Goal: Task Accomplishment & Management: Manage account settings

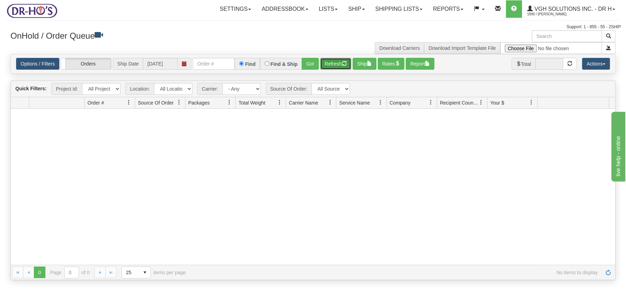
click at [335, 64] on button "Refresh" at bounding box center [335, 64] width 31 height 12
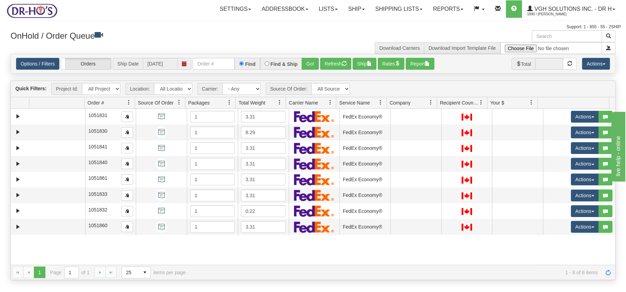
click at [279, 102] on span at bounding box center [280, 103] width 6 height 6
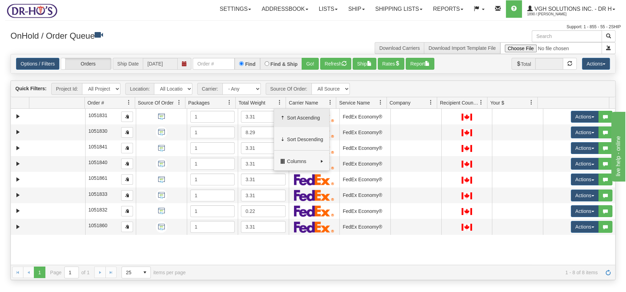
click at [306, 121] on span "Sort Ascending" at bounding box center [305, 117] width 36 height 7
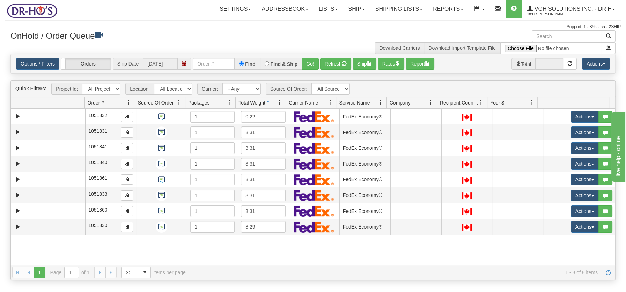
click at [281, 103] on span at bounding box center [280, 103] width 6 height 6
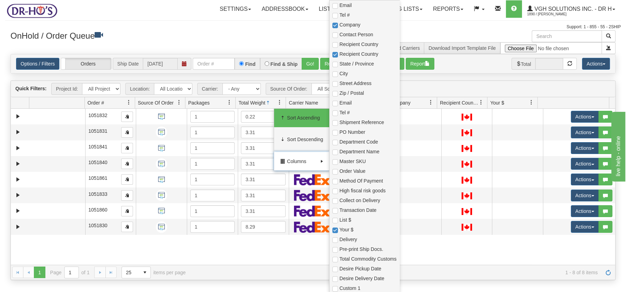
scroll to position [190, 0]
click at [334, 163] on input "checkbox" at bounding box center [335, 163] width 6 height 6
checkbox input "true"
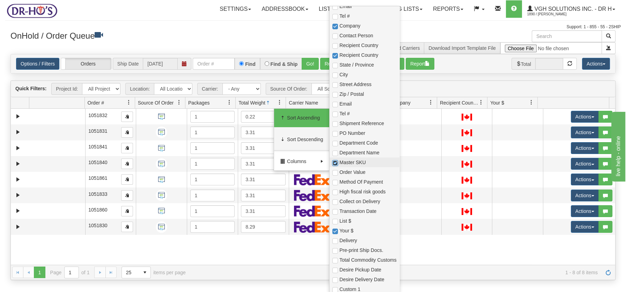
checkbox input "true"
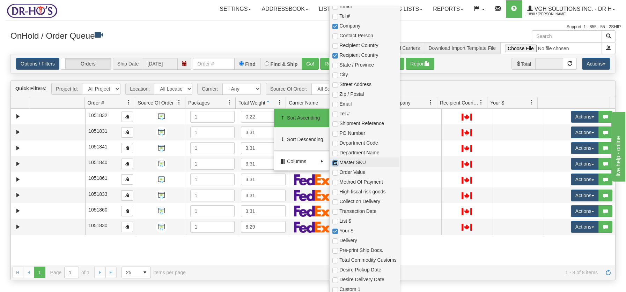
checkbox input "true"
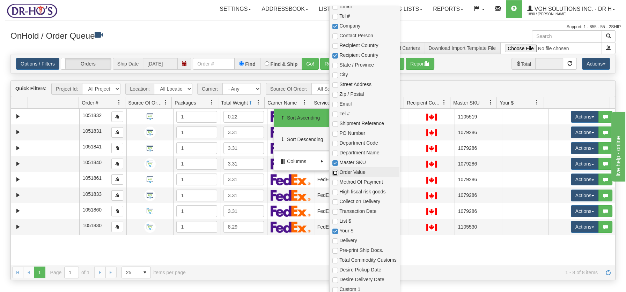
click at [333, 170] on input "checkbox" at bounding box center [335, 173] width 6 height 6
checkbox input "true"
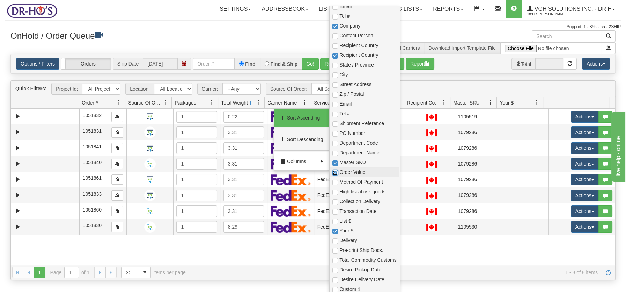
checkbox input "true"
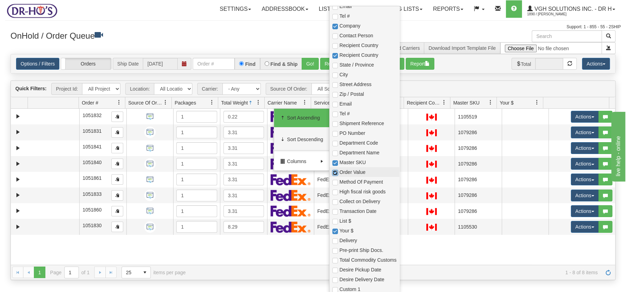
checkbox input "true"
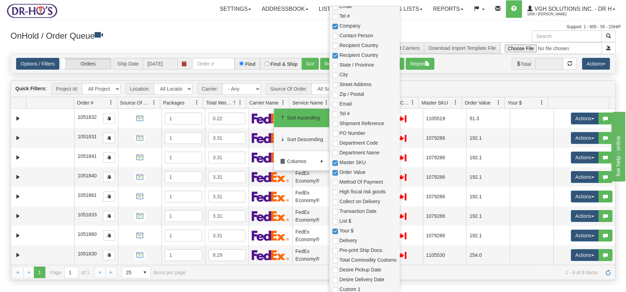
click at [252, 35] on h3 "OnHold / Order Queue" at bounding box center [158, 35] width 297 height 10
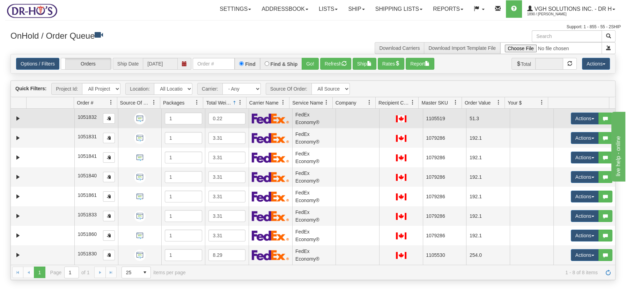
click at [58, 122] on td at bounding box center [51, 119] width 48 height 20
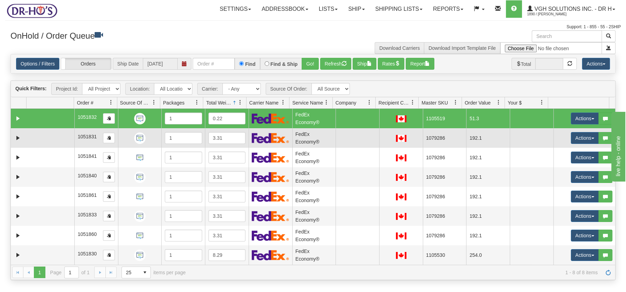
click at [49, 139] on td at bounding box center [51, 138] width 48 height 20
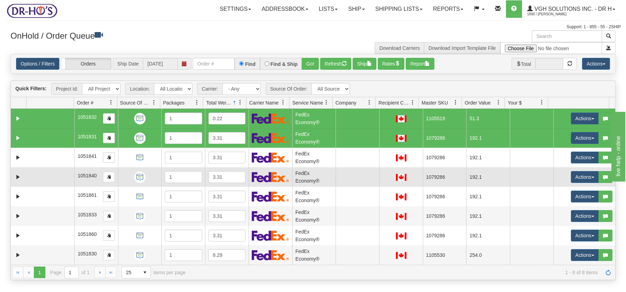
click at [48, 167] on td at bounding box center [51, 177] width 48 height 20
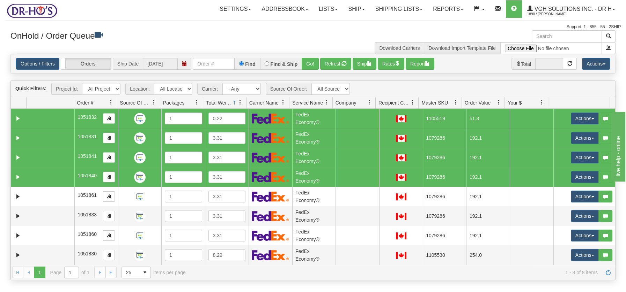
click at [46, 180] on td at bounding box center [51, 177] width 48 height 20
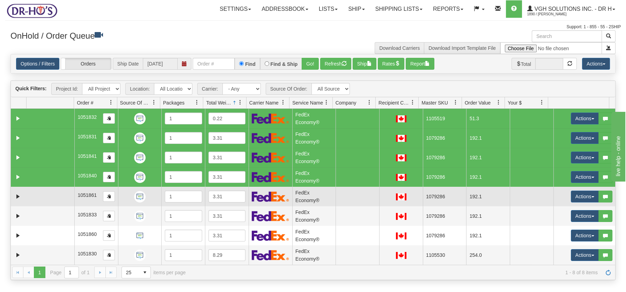
click at [44, 197] on td at bounding box center [51, 197] width 48 height 20
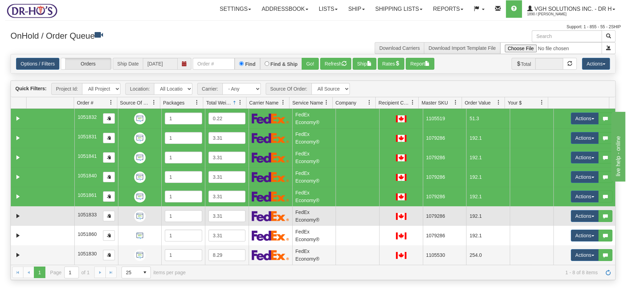
click at [44, 215] on td at bounding box center [51, 217] width 48 height 20
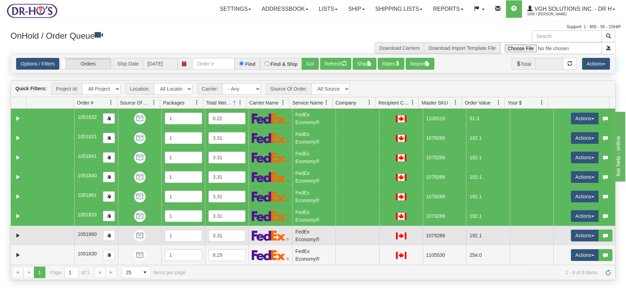
click at [45, 232] on td at bounding box center [51, 236] width 48 height 20
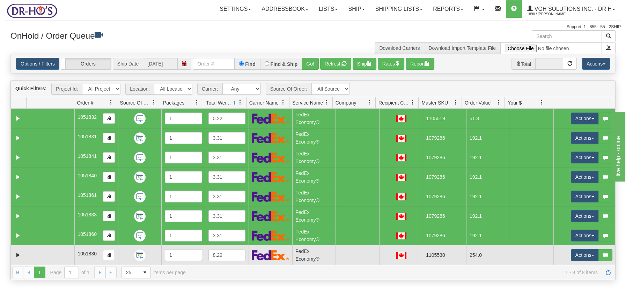
click at [46, 253] on td at bounding box center [51, 256] width 48 height 20
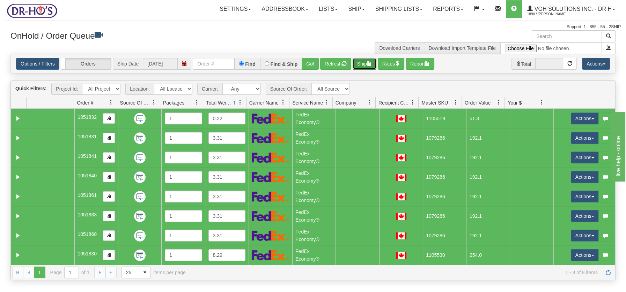
click at [354, 63] on button "Ship" at bounding box center [364, 64] width 24 height 12
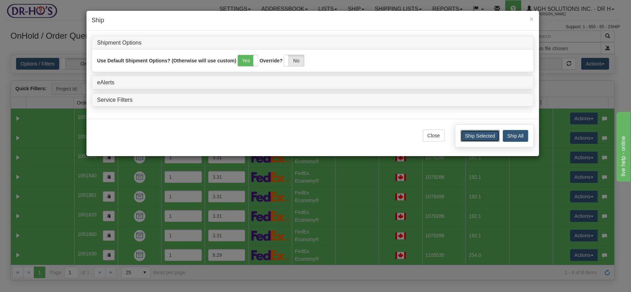
click at [491, 134] on button "Ship Selected" at bounding box center [480, 136] width 39 height 12
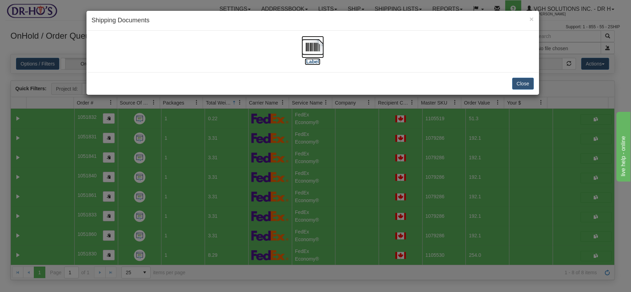
click at [312, 54] on img at bounding box center [313, 47] width 22 height 22
click at [532, 87] on button "Close" at bounding box center [524, 84] width 22 height 12
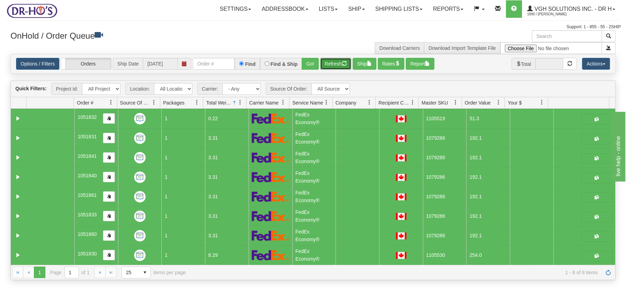
click at [332, 63] on button "Refresh" at bounding box center [335, 64] width 31 height 12
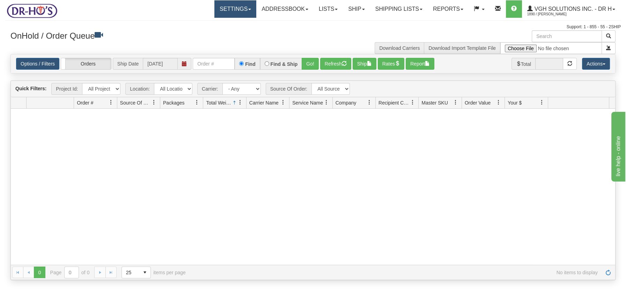
click at [241, 9] on link "Settings" at bounding box center [235, 8] width 42 height 17
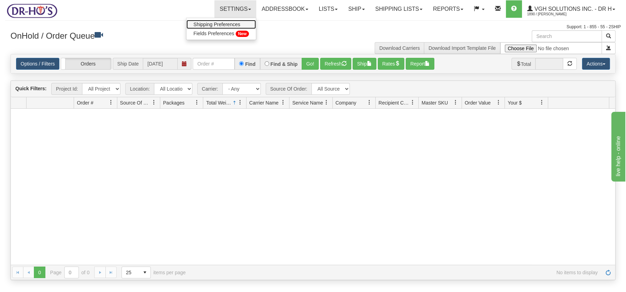
click at [219, 24] on span "Shipping Preferences" at bounding box center [216, 25] width 47 height 6
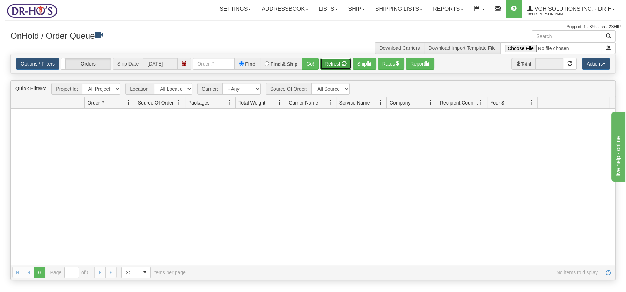
click at [334, 65] on button "Refresh" at bounding box center [335, 64] width 31 height 12
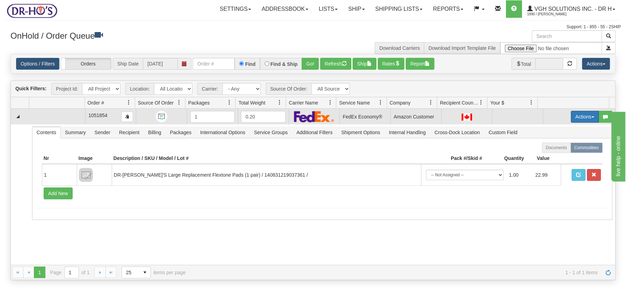
click at [585, 115] on button "Actions" at bounding box center [584, 117] width 28 height 12
click at [552, 128] on span "Open" at bounding box center [557, 130] width 17 height 6
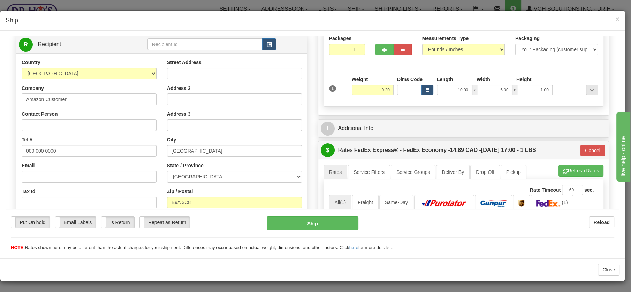
scroll to position [73, 0]
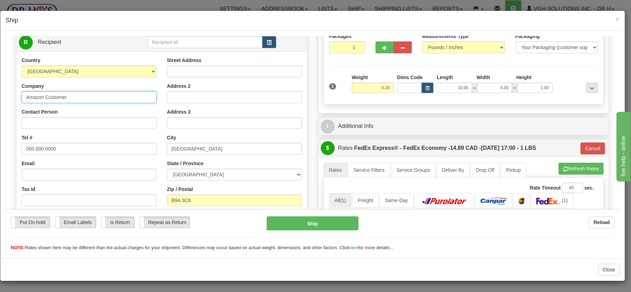
drag, startPoint x: 70, startPoint y: 99, endPoint x: 8, endPoint y: 93, distance: 62.4
click at [9, 93] on div "Please wait... Attention! Ok Add to Bidding... Preview Custom Documents Preview…" at bounding box center [313, 204] width 614 height 483
paste input "Carol Boudreau"
type input "Carol Boudreau"
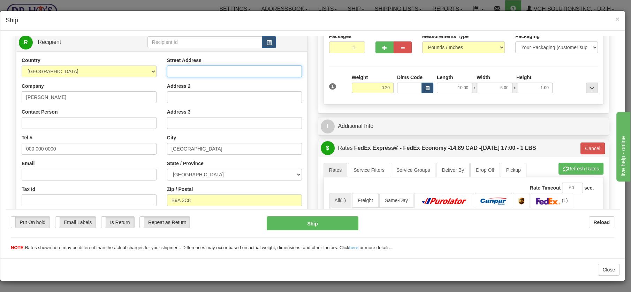
click at [173, 69] on input "Street Address" at bounding box center [234, 71] width 135 height 12
paste input "18 MacDonald Street"
type input "18 MacDonald Street"
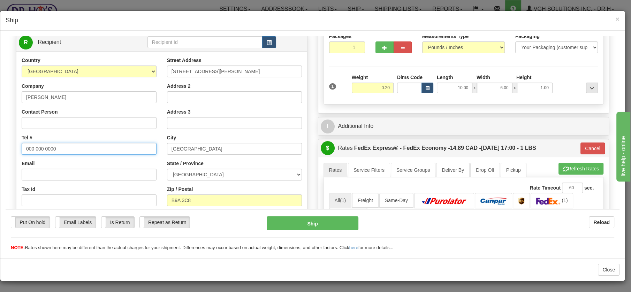
drag, startPoint x: 59, startPoint y: 146, endPoint x: -11, endPoint y: 143, distance: 70.5
click at [6, 143] on html "Please wait... Attention! Ok Add to Bidding... Preview Custom Documents Preview…" at bounding box center [313, 71] width 614 height 216
paste input "7098849523"
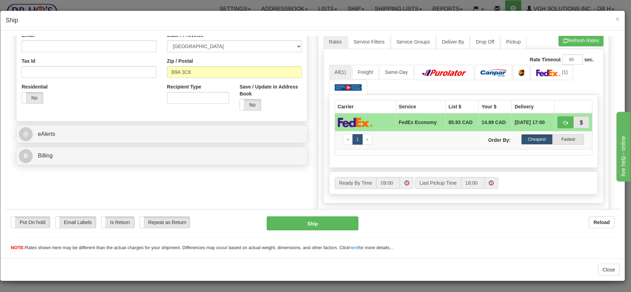
scroll to position [143, 0]
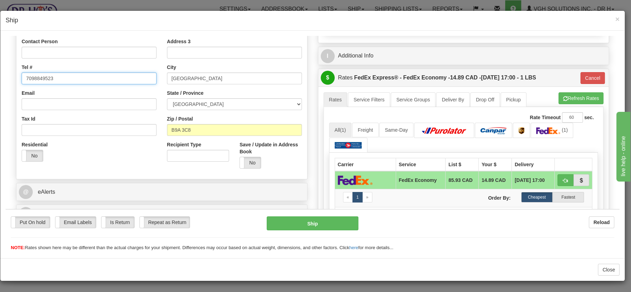
drag, startPoint x: 617, startPoint y: 82, endPoint x: 75, endPoint y: 36, distance: 543.8
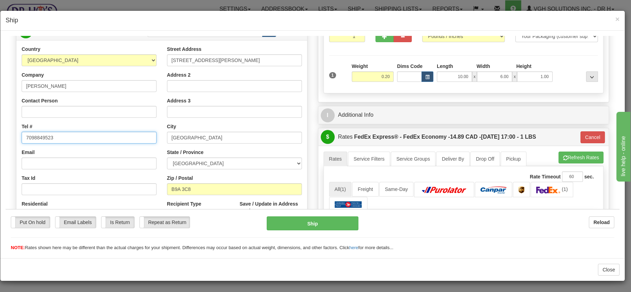
scroll to position [83, 0]
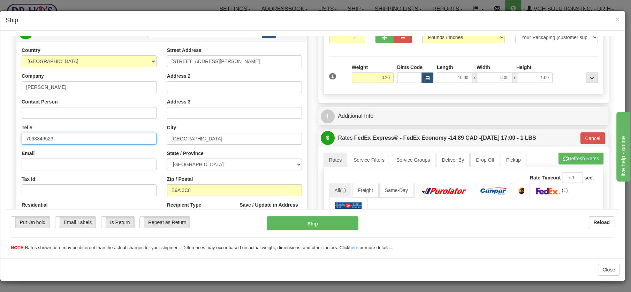
type input "7098849523"
drag, startPoint x: 24, startPoint y: 90, endPoint x: 68, endPoint y: 89, distance: 43.3
click at [68, 89] on input "Carol Boudreau" at bounding box center [89, 87] width 135 height 12
click at [311, 223] on button "Ship" at bounding box center [313, 223] width 92 height 14
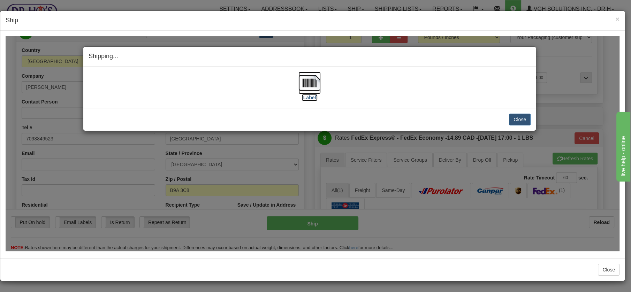
click at [310, 82] on img at bounding box center [310, 83] width 22 height 22
click at [524, 114] on button "Close" at bounding box center [520, 119] width 22 height 12
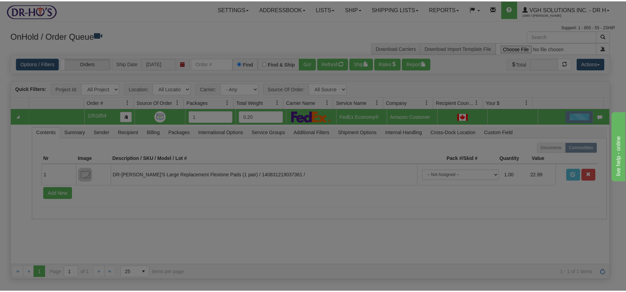
scroll to position [0, 0]
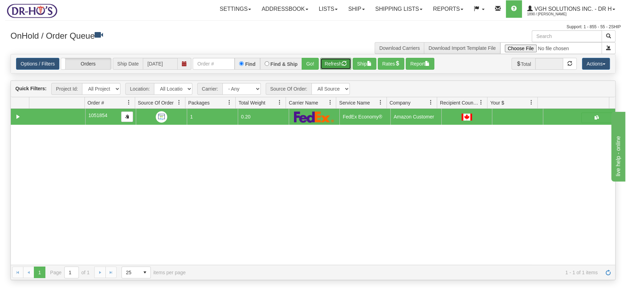
click at [329, 61] on button "Refresh" at bounding box center [335, 64] width 31 height 12
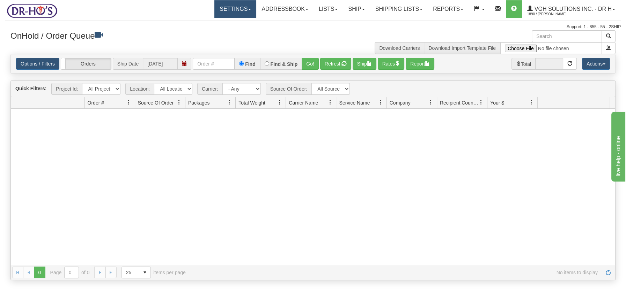
click at [245, 9] on link "Settings" at bounding box center [235, 8] width 42 height 17
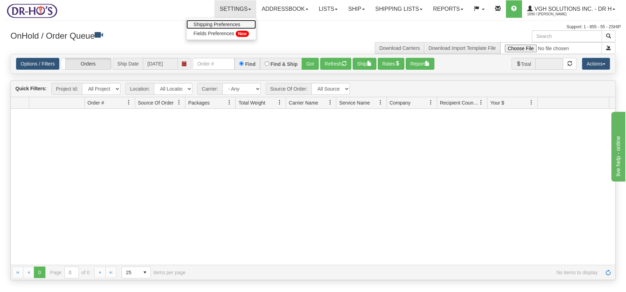
click at [217, 27] on link "Shipping Preferences" at bounding box center [220, 24] width 69 height 9
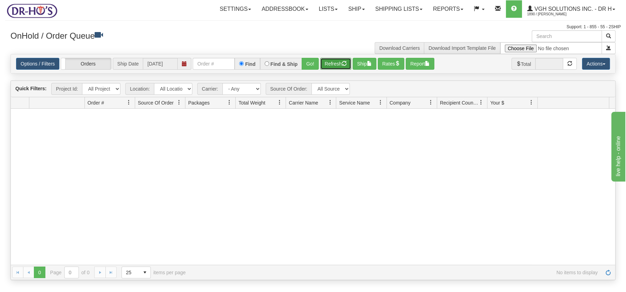
click at [335, 62] on button "Refresh" at bounding box center [335, 64] width 31 height 12
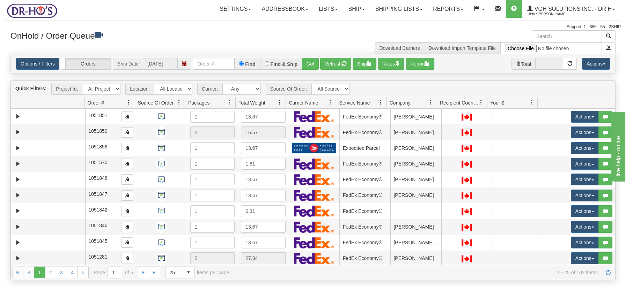
click at [229, 103] on span at bounding box center [229, 103] width 6 height 6
click at [238, 116] on span "Sort Ascending" at bounding box center [255, 117] width 36 height 7
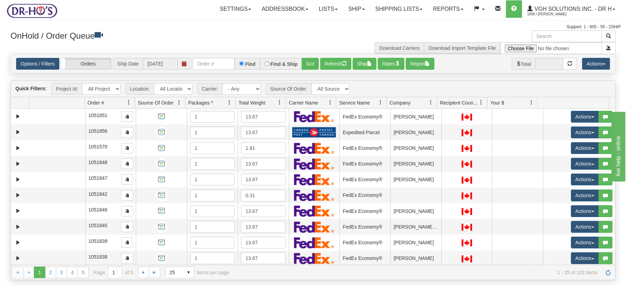
click at [281, 102] on span at bounding box center [280, 103] width 6 height 6
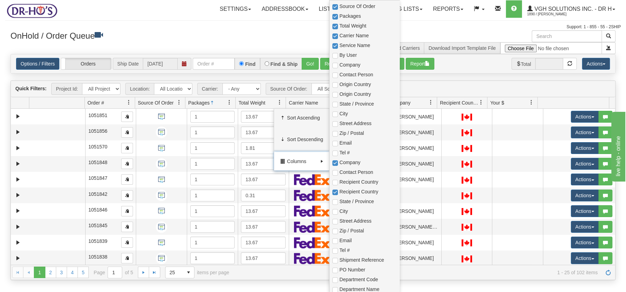
scroll to position [36, 0]
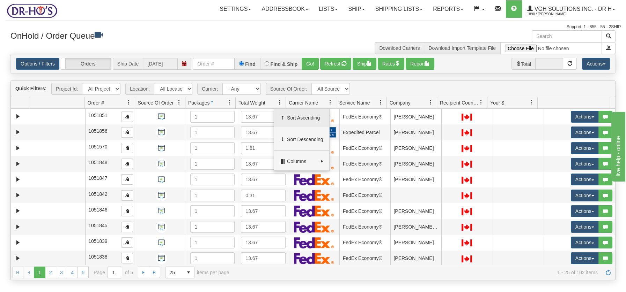
click at [304, 118] on span "Sort Ascending" at bounding box center [305, 117] width 36 height 7
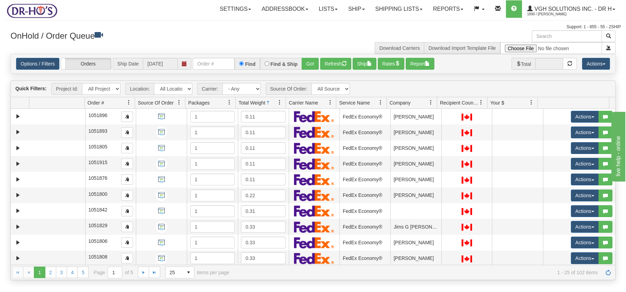
click at [277, 101] on span at bounding box center [280, 103] width 6 height 6
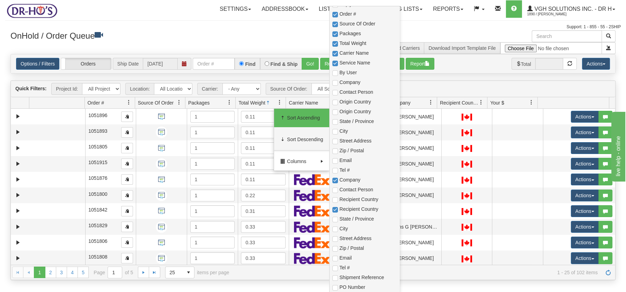
click at [288, 161] on span "Columns" at bounding box center [302, 161] width 31 height 7
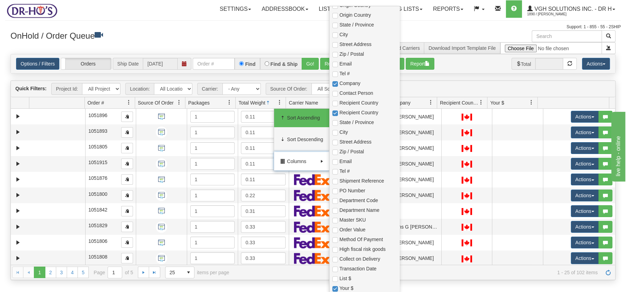
scroll to position [151, 0]
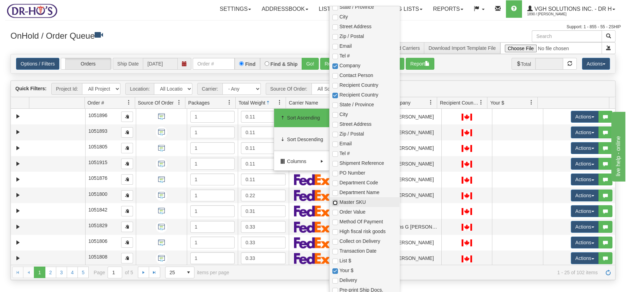
click at [336, 202] on input "checkbox" at bounding box center [335, 203] width 6 height 6
checkbox input "true"
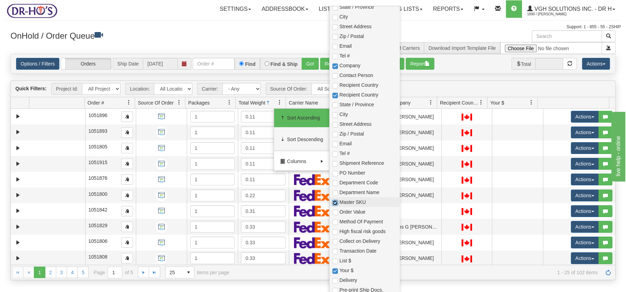
checkbox input "true"
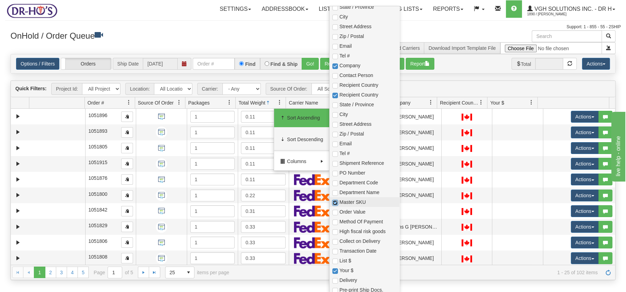
checkbox input "true"
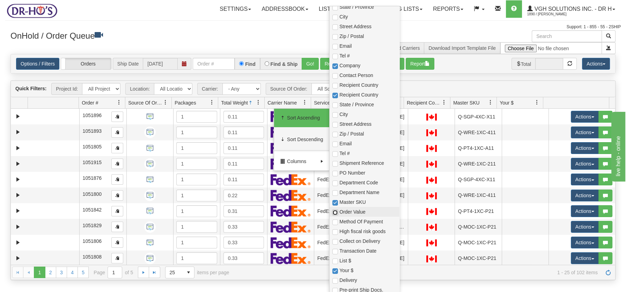
click at [334, 210] on input "checkbox" at bounding box center [335, 213] width 6 height 6
checkbox input "true"
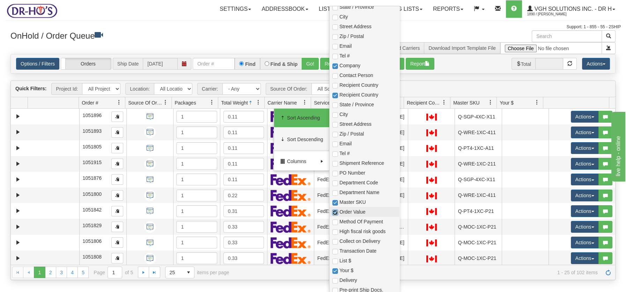
checkbox input "true"
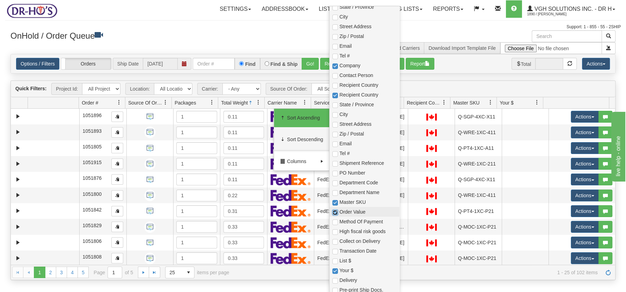
checkbox input "true"
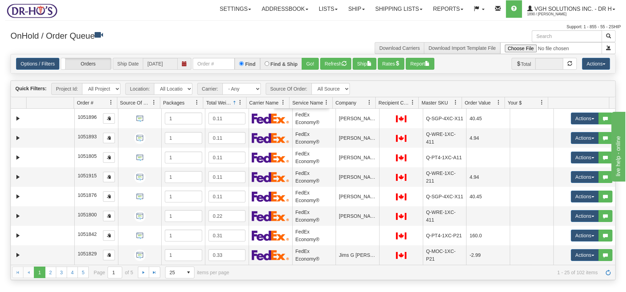
click at [208, 38] on h3 "OnHold / Order Queue" at bounding box center [158, 35] width 297 height 10
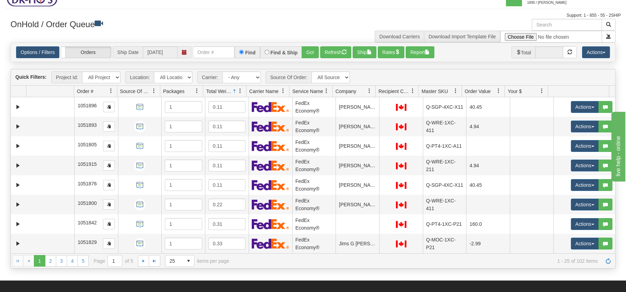
scroll to position [10, 0]
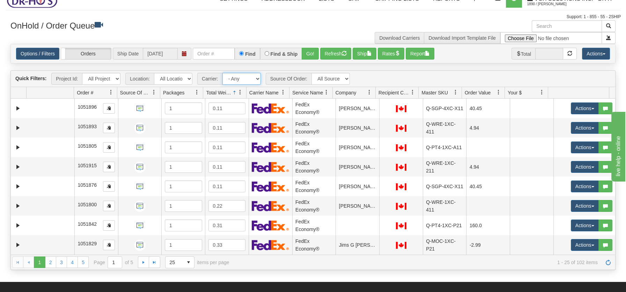
click at [256, 79] on select "- Any - Has NO carrier assigned - Has a carrier assigned FedEx Express® Canada …" at bounding box center [241, 79] width 38 height 12
select select "20"
click at [222, 73] on select "- Any - Has NO carrier assigned - Has a carrier assigned FedEx Express® Canada …" at bounding box center [241, 79] width 38 height 12
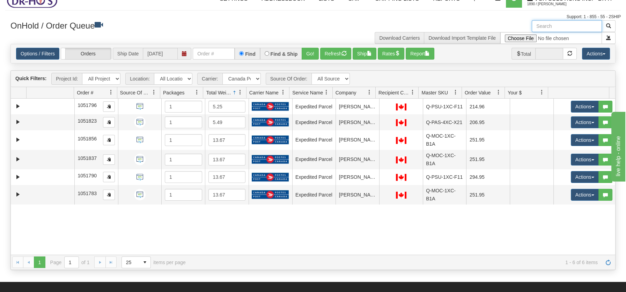
click at [562, 24] on input "text" at bounding box center [566, 26] width 70 height 12
type input "BOX"
click at [612, 27] on button "button" at bounding box center [608, 26] width 14 height 12
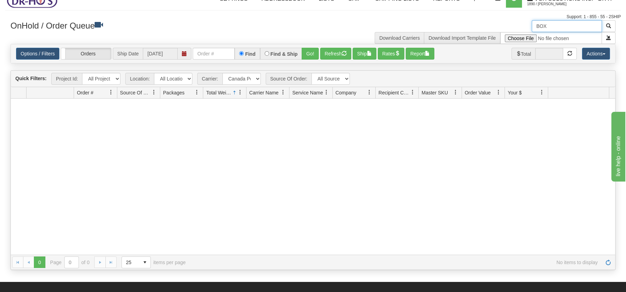
drag, startPoint x: 548, startPoint y: 23, endPoint x: 533, endPoint y: 24, distance: 15.0
click at [533, 24] on input "BOX" at bounding box center [566, 26] width 70 height 12
click at [336, 52] on button "Refresh" at bounding box center [335, 54] width 31 height 12
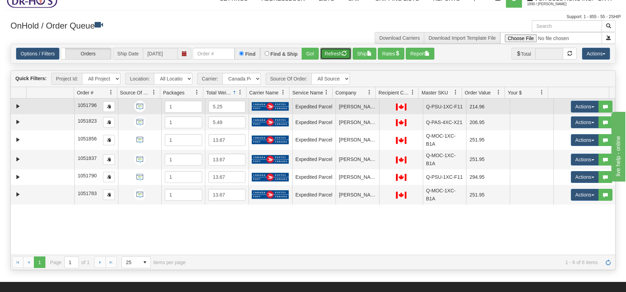
click at [56, 106] on td at bounding box center [51, 107] width 48 height 16
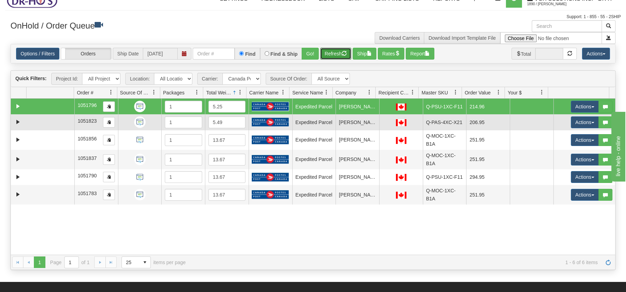
click at [50, 120] on td at bounding box center [51, 122] width 48 height 16
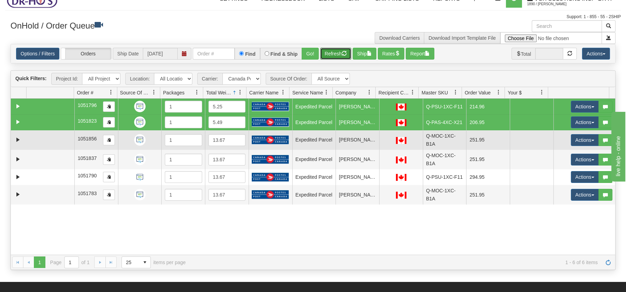
click at [46, 136] on td at bounding box center [51, 140] width 48 height 20
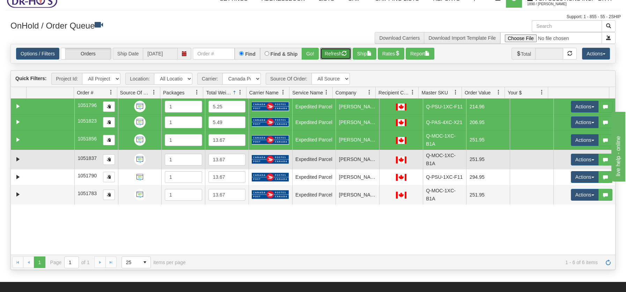
click at [47, 160] on td at bounding box center [51, 160] width 48 height 20
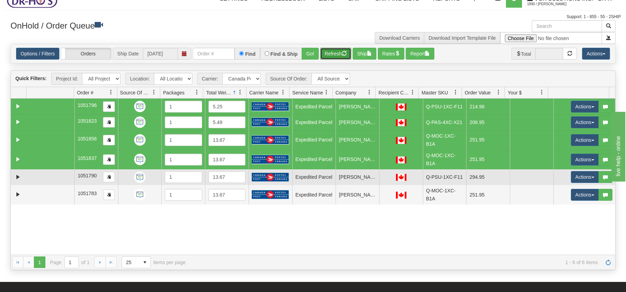
click at [47, 173] on td at bounding box center [51, 178] width 48 height 16
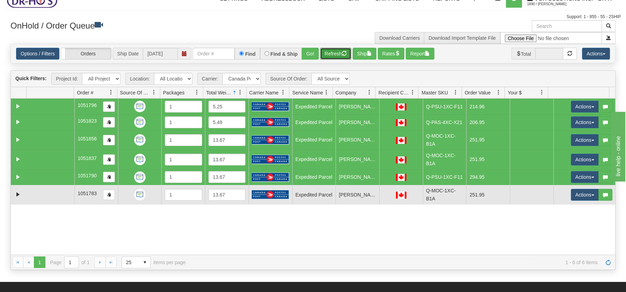
click at [43, 192] on td at bounding box center [51, 195] width 48 height 20
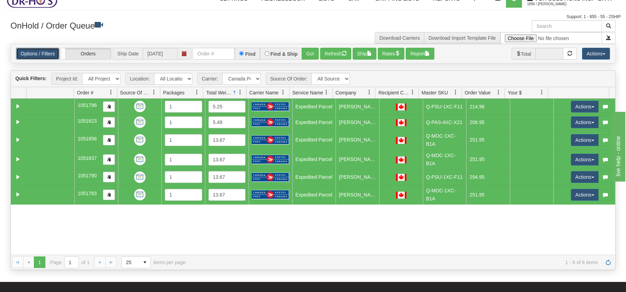
click at [45, 53] on link "Options / Filters" at bounding box center [37, 54] width 43 height 12
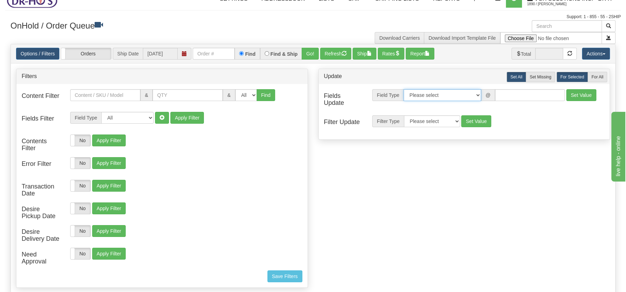
click at [479, 95] on select "Please select Contact Person Company Country Country & State/Province City Zip …" at bounding box center [441, 95] width 77 height 12
select select "94"
click at [403, 89] on select "Please select Contact Person Company Country Country & State/Province City Zip …" at bounding box center [441, 95] width 77 height 12
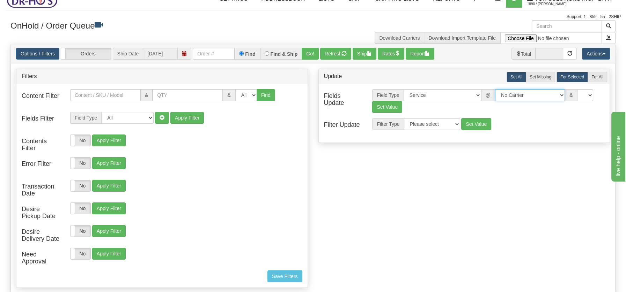
click at [556, 94] on select "No Carrier FedEx Express® UPS Purolator Canpar [GEOGRAPHIC_DATA] Post BeSwyft K…" at bounding box center [530, 95] width 70 height 12
select select "2"
click at [495, 89] on select "No Carrier FedEx Express® UPS Purolator Canpar [GEOGRAPHIC_DATA] Post BeSwyft K…" at bounding box center [530, 95] width 70 height 12
click at [599, 96] on select "US -> US - 70 - FedEx 1 Day® Freight US -> US - 03 - FedEx 2 Day® US -> US - 49…" at bounding box center [569, 95] width 70 height 12
select select "20"
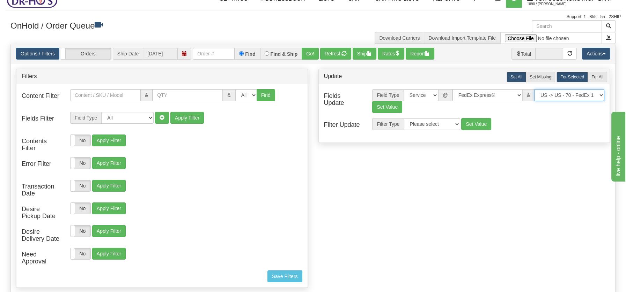
click at [534, 89] on select "US -> US - 70 - FedEx 1 Day® Freight US -> US - 03 - FedEx 2 Day® US -> US - 49…" at bounding box center [569, 95] width 70 height 12
click at [388, 108] on button "Set Value" at bounding box center [387, 107] width 30 height 12
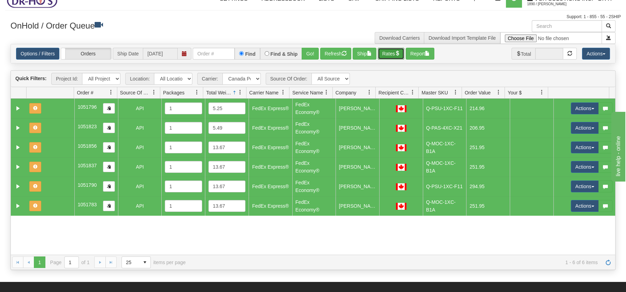
click at [398, 52] on span "button" at bounding box center [397, 53] width 5 height 5
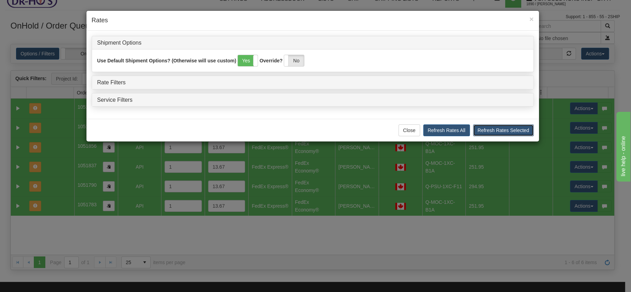
click at [483, 129] on button "Refresh Rates Selected" at bounding box center [503, 131] width 61 height 12
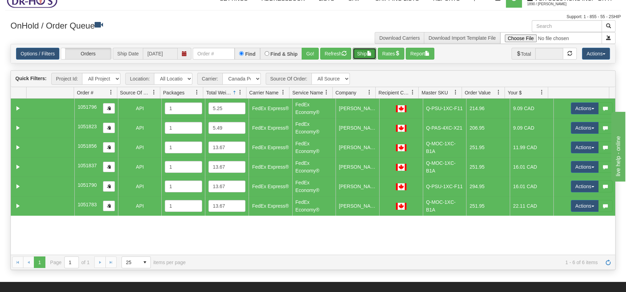
click at [362, 52] on button "Ship" at bounding box center [364, 54] width 24 height 12
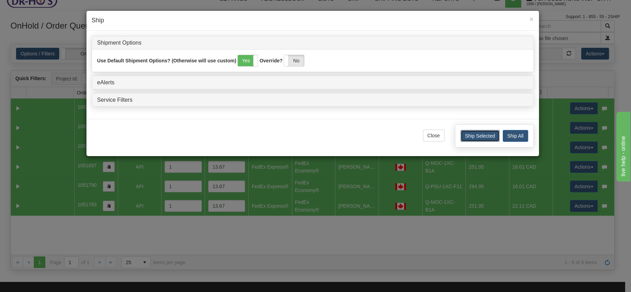
click at [486, 136] on button "Ship Selected" at bounding box center [480, 136] width 39 height 12
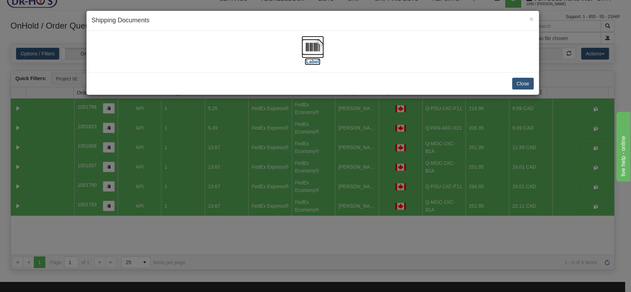
click at [309, 44] on img at bounding box center [313, 47] width 22 height 22
click at [519, 87] on button "Close" at bounding box center [524, 84] width 22 height 12
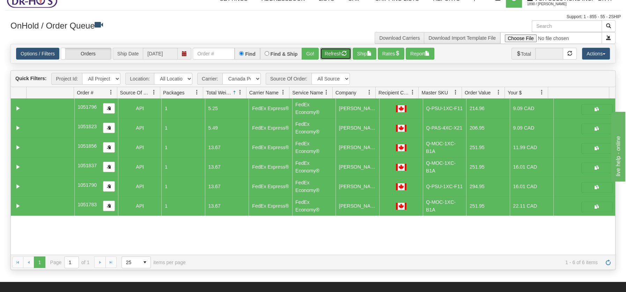
click at [337, 55] on button "Refresh" at bounding box center [335, 54] width 31 height 12
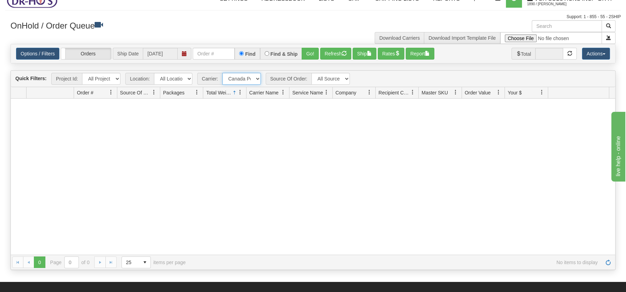
click at [258, 79] on select "- Any - Has NO carrier assigned - Has a carrier assigned FedEx Express® Canada …" at bounding box center [241, 79] width 38 height 12
select select "2"
click at [222, 73] on select "- Any - Has NO carrier assigned - Has a carrier assigned FedEx Express® Canada …" at bounding box center [241, 79] width 38 height 12
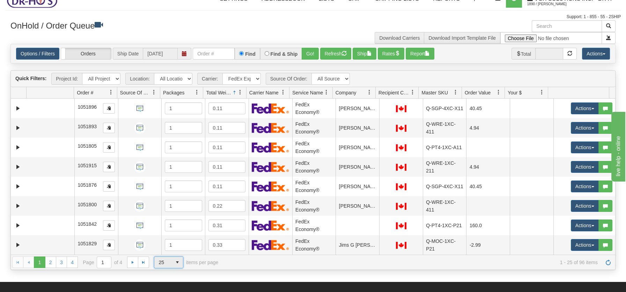
click at [175, 263] on span "select" at bounding box center [177, 262] width 11 height 11
click at [162, 248] on span "100" at bounding box center [161, 251] width 8 height 7
click at [31, 52] on link "Options / Filters" at bounding box center [37, 54] width 43 height 12
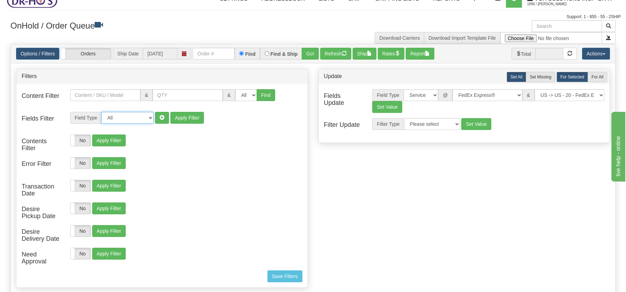
click at [150, 120] on select "All Contact Person Company Country Country & State/Province City Zip / Postal S…" at bounding box center [127, 118] width 52 height 12
select select "94"
click at [101, 112] on select "All Contact Person Company Country Country & State/Province City Zip / Postal S…" at bounding box center [127, 118] width 52 height 12
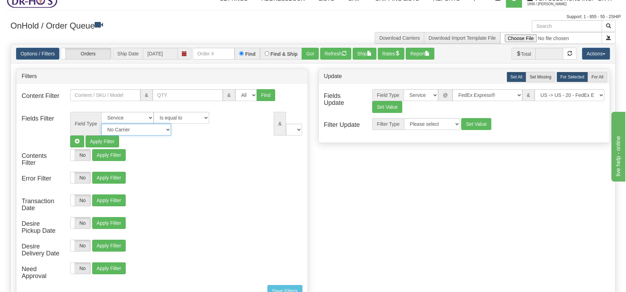
click at [171, 124] on select "No Carrier FedEx Express® UPS Purolator Canpar Canada Post BeSwyft Kindersley. …" at bounding box center [136, 130] width 70 height 12
select select "2"
click at [171, 124] on select "No Carrier FedEx Express® UPS Purolator Canpar Canada Post BeSwyft Kindersley. …" at bounding box center [136, 130] width 70 height 12
click at [299, 131] on select "US -> US - 70 - FedEx 1 Day® Freight US -> US - 03 - FedEx 2 Day® US -> US - 49…" at bounding box center [267, 130] width 70 height 12
select select "05"
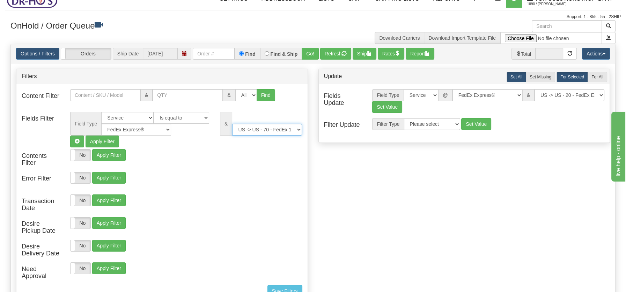
click at [232, 124] on select "US -> US - 70 - FedEx 1 Day® Freight US -> US - 03 - FedEx 2 Day® US -> US - 49…" at bounding box center [267, 130] width 70 height 12
click at [99, 141] on button "Apply Filter" at bounding box center [101, 142] width 33 height 12
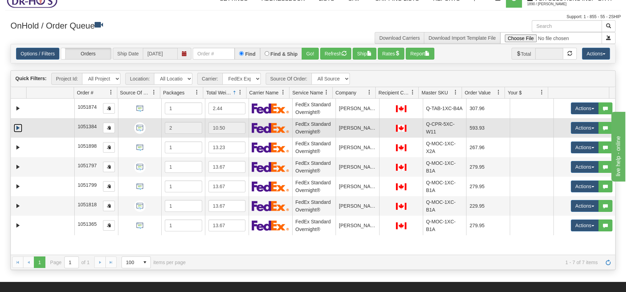
click at [18, 127] on link "Expand" at bounding box center [18, 128] width 9 height 9
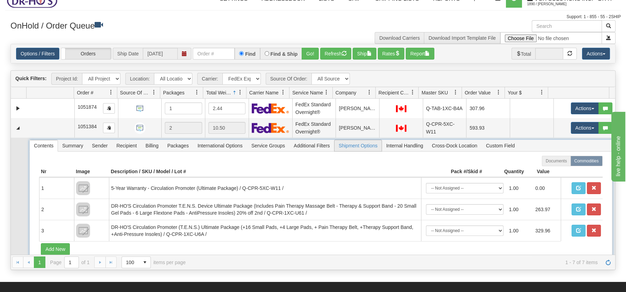
click at [359, 144] on span "Shipment Options" at bounding box center [357, 145] width 47 height 11
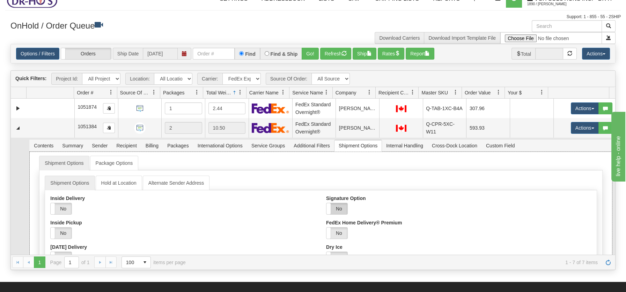
click at [338, 205] on label "No" at bounding box center [336, 208] width 21 height 11
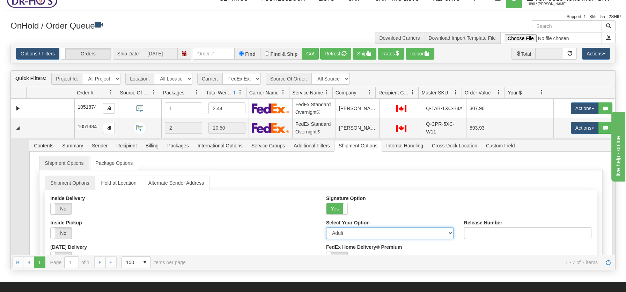
click at [447, 235] on select "Adult Direct Indirect No Signature Required Service Default" at bounding box center [389, 233] width 127 height 12
select select "2"
click at [326, 227] on select "Adult Direct Indirect No Signature Required Service Default" at bounding box center [389, 233] width 127 height 12
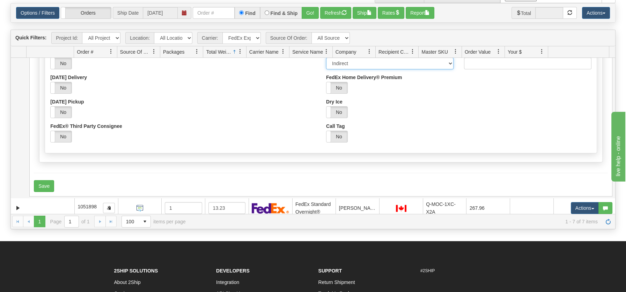
scroll to position [141, 0]
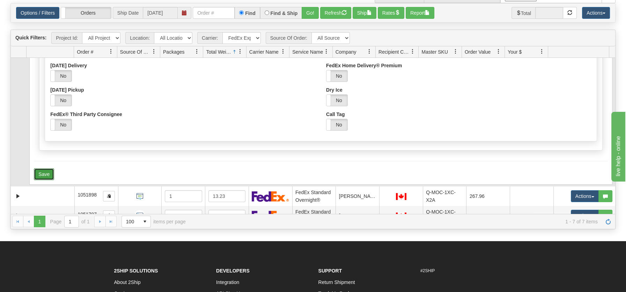
click at [45, 171] on button "Save" at bounding box center [44, 175] width 20 height 12
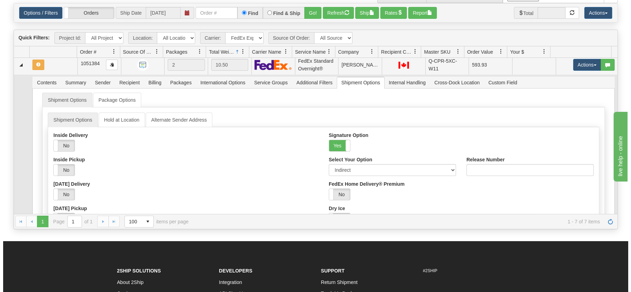
scroll to position [0, 0]
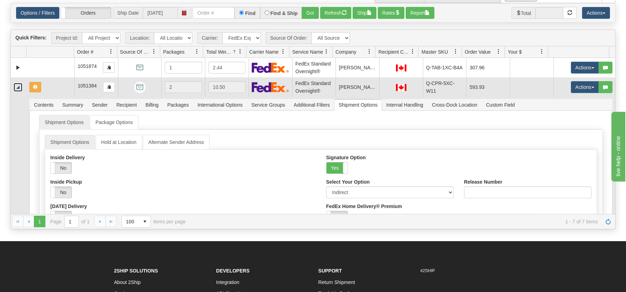
click at [18, 88] on link "Collapse" at bounding box center [18, 87] width 9 height 9
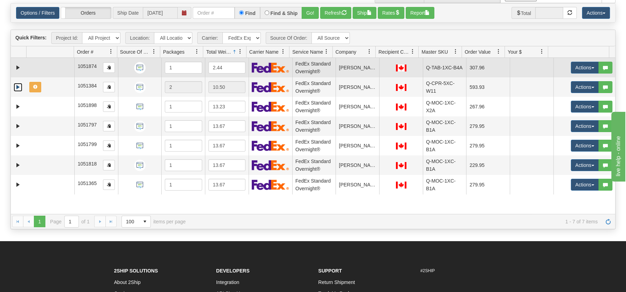
click at [53, 66] on td at bounding box center [51, 68] width 48 height 20
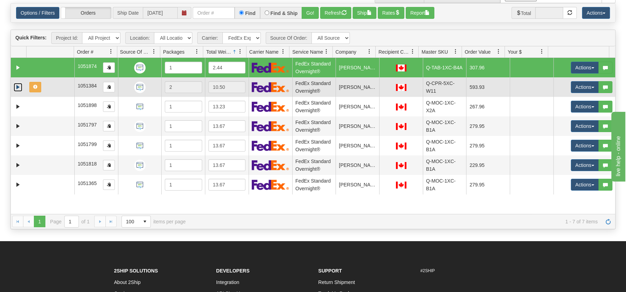
click at [53, 82] on td at bounding box center [51, 87] width 48 height 20
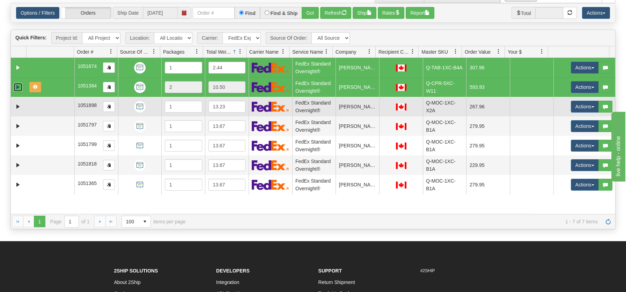
click at [52, 103] on td at bounding box center [51, 107] width 48 height 20
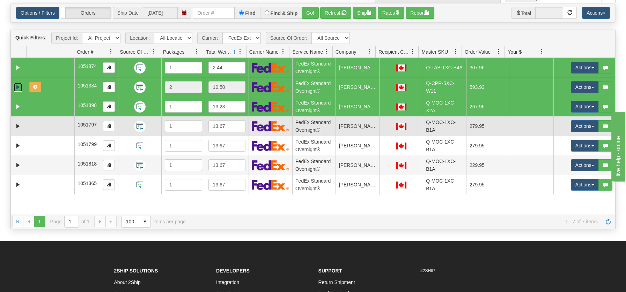
drag, startPoint x: 47, startPoint y: 121, endPoint x: 47, endPoint y: 128, distance: 7.3
click at [47, 121] on td at bounding box center [51, 127] width 48 height 20
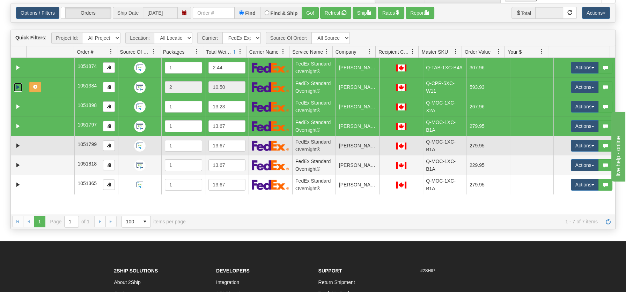
click at [50, 150] on td at bounding box center [51, 146] width 48 height 20
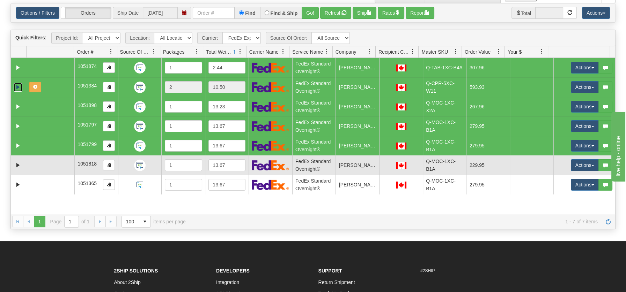
click at [50, 168] on td at bounding box center [51, 166] width 48 height 20
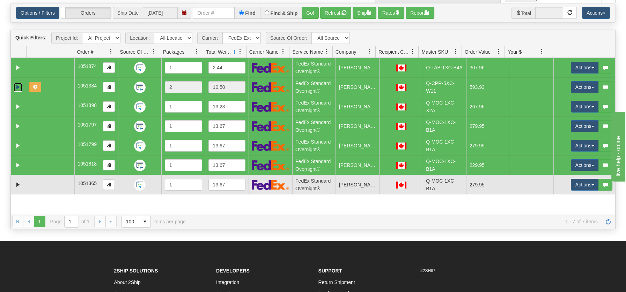
click at [49, 181] on td at bounding box center [51, 185] width 48 height 20
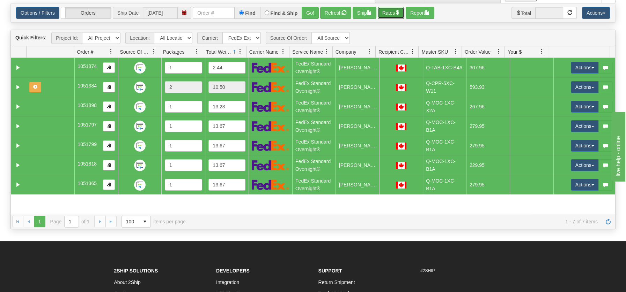
click at [392, 12] on button "Rates" at bounding box center [390, 13] width 27 height 12
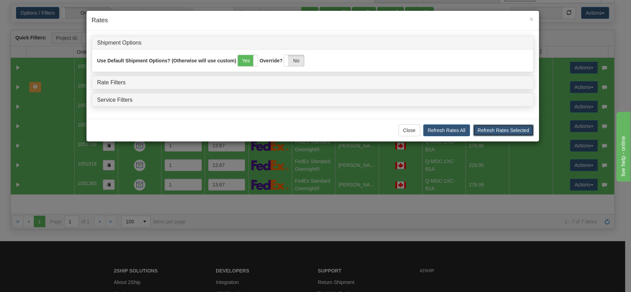
click at [509, 130] on button "Refresh Rates Selected" at bounding box center [503, 131] width 61 height 12
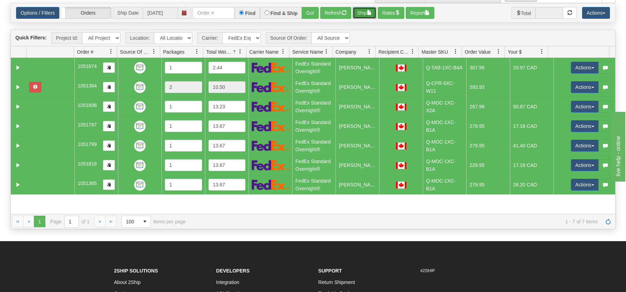
click at [363, 12] on button "Ship" at bounding box center [364, 13] width 24 height 12
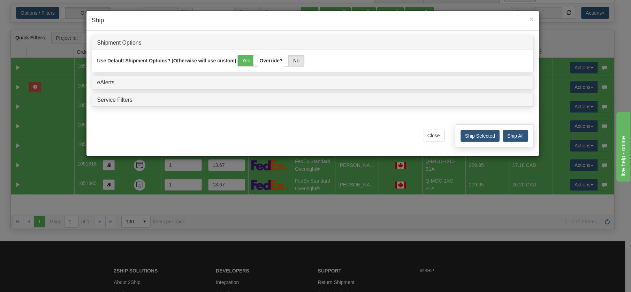
click at [493, 129] on div "Ship Selected Ship All" at bounding box center [494, 136] width 79 height 23
click at [490, 133] on button "Ship Selected" at bounding box center [480, 136] width 39 height 12
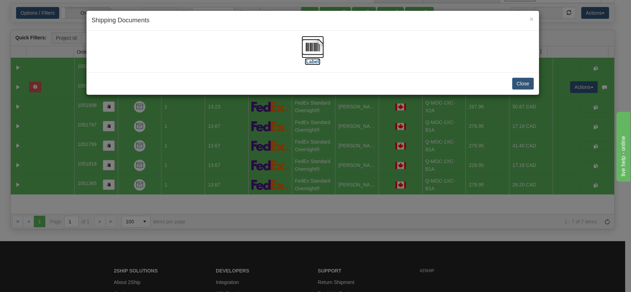
click at [305, 46] on img at bounding box center [313, 47] width 22 height 22
click at [521, 87] on button "Close" at bounding box center [524, 84] width 22 height 12
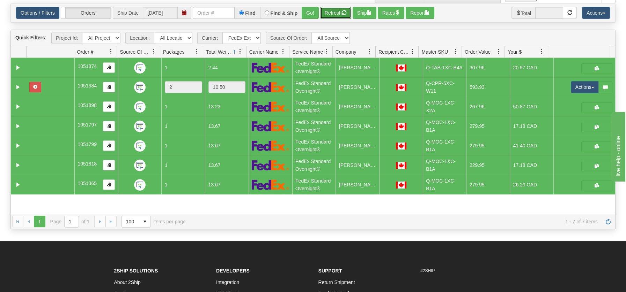
click at [328, 11] on button "Refresh" at bounding box center [335, 13] width 31 height 12
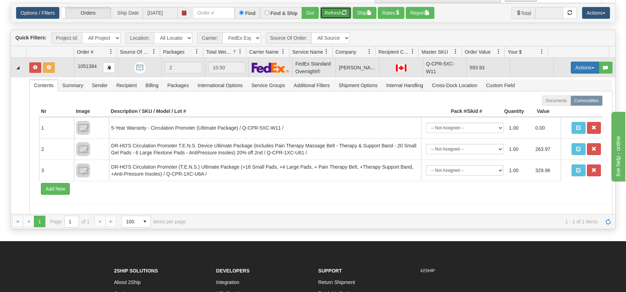
click at [591, 67] on span "button" at bounding box center [592, 67] width 3 height 1
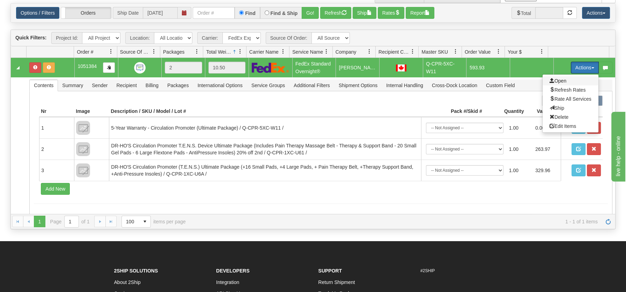
click at [554, 81] on span "Open" at bounding box center [557, 81] width 17 height 6
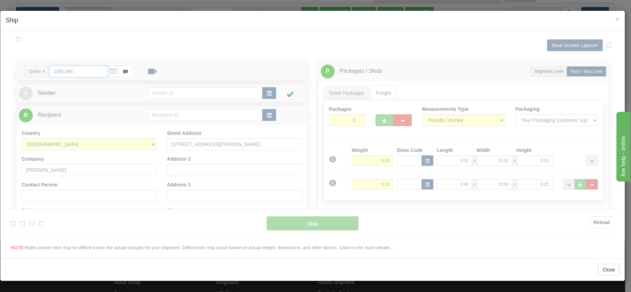
type input "05"
type input "09:00"
type input "16:00"
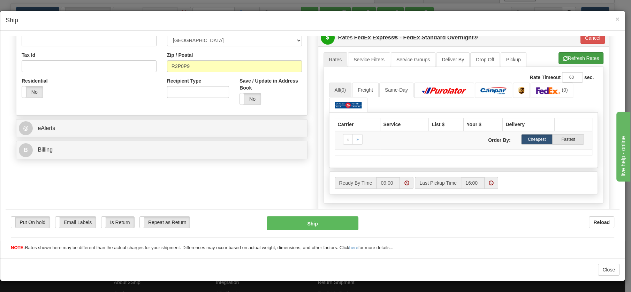
scroll to position [169, 0]
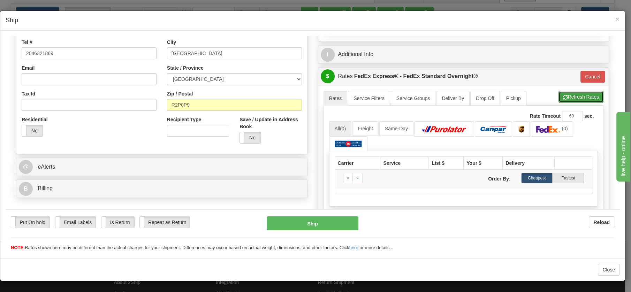
click at [569, 94] on button "Refresh Rates" at bounding box center [581, 97] width 45 height 12
type input "05"
click at [592, 78] on button "Cancel" at bounding box center [593, 76] width 24 height 12
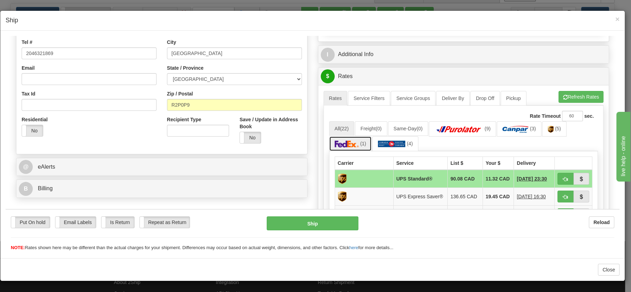
click at [344, 141] on img at bounding box center [347, 143] width 24 height 7
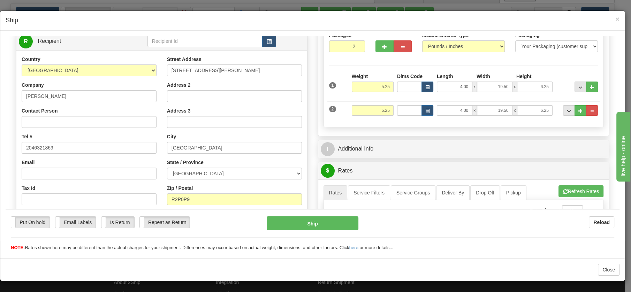
scroll to position [77, 0]
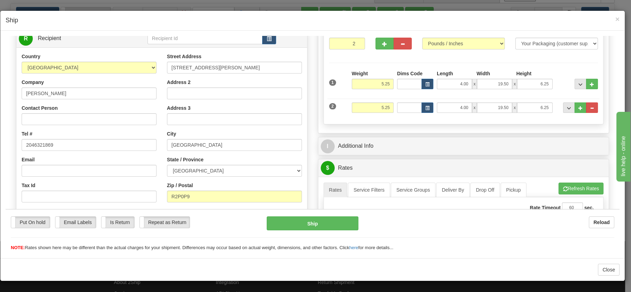
drag, startPoint x: 618, startPoint y: 199, endPoint x: 27, endPoint y: 47, distance: 610.2
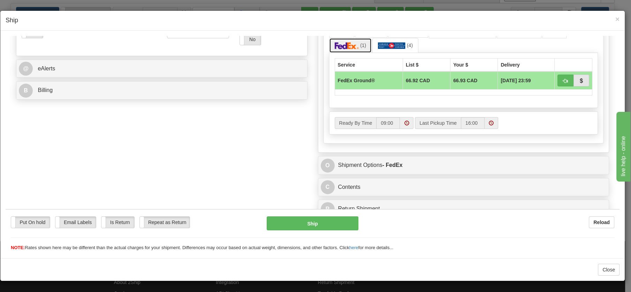
scroll to position [270, 0]
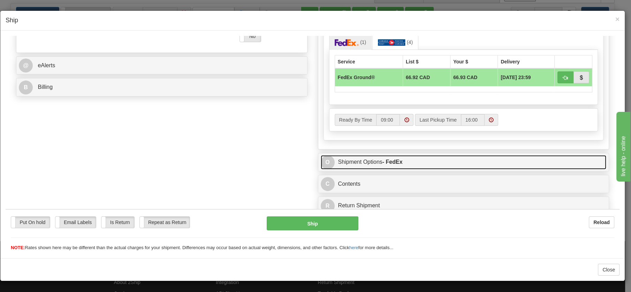
click at [349, 163] on link "O Shipment Options - FedEx" at bounding box center [464, 162] width 286 height 14
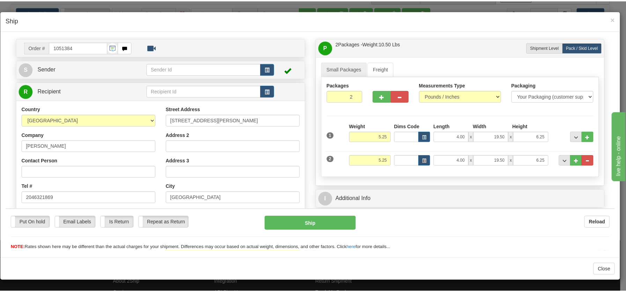
scroll to position [0, 0]
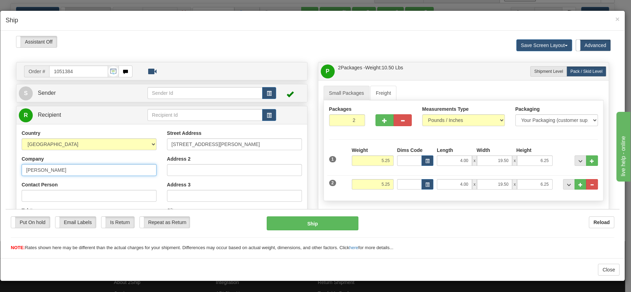
drag, startPoint x: 72, startPoint y: 170, endPoint x: 6, endPoint y: 169, distance: 66.3
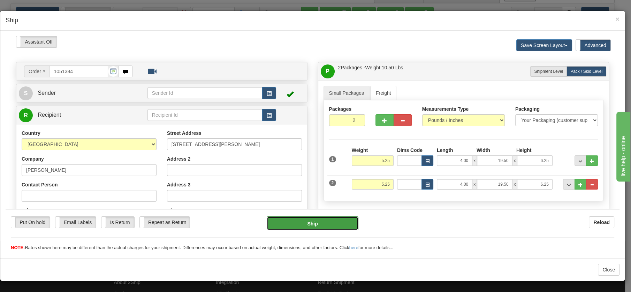
click at [309, 221] on button "Ship" at bounding box center [313, 223] width 92 height 14
type input "92"
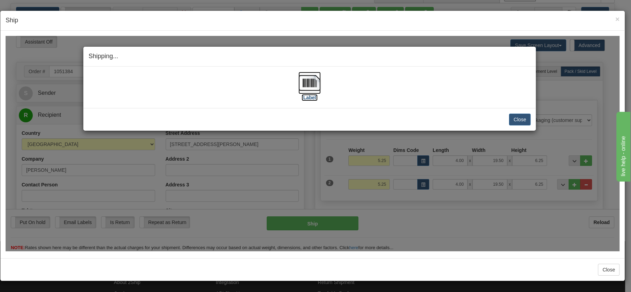
click at [311, 84] on img at bounding box center [310, 83] width 22 height 22
click at [525, 117] on button "Close" at bounding box center [520, 119] width 22 height 12
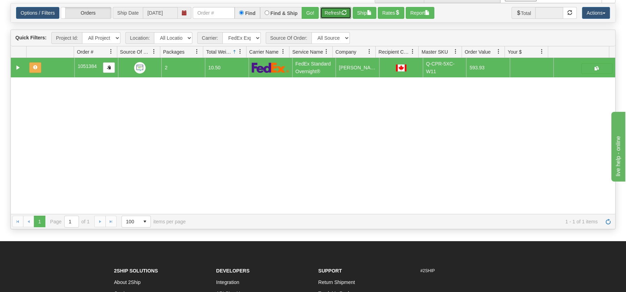
click at [343, 14] on span "button" at bounding box center [344, 12] width 5 height 5
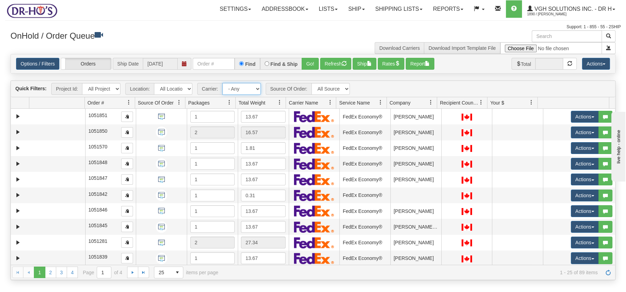
click at [256, 89] on select "- Any - Has NO carrier assigned - Has a carrier assigned FedEx Express®" at bounding box center [241, 89] width 38 height 12
select select "2"
click at [222, 83] on select "- Any - Has NO carrier assigned - Has a carrier assigned FedEx Express®" at bounding box center [241, 89] width 38 height 12
click at [277, 104] on span at bounding box center [280, 103] width 6 height 6
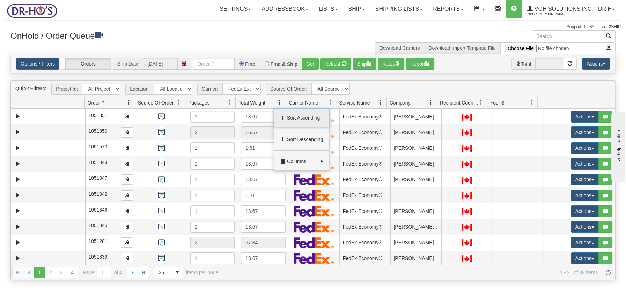
click at [289, 117] on span "Sort Ascending" at bounding box center [305, 117] width 36 height 7
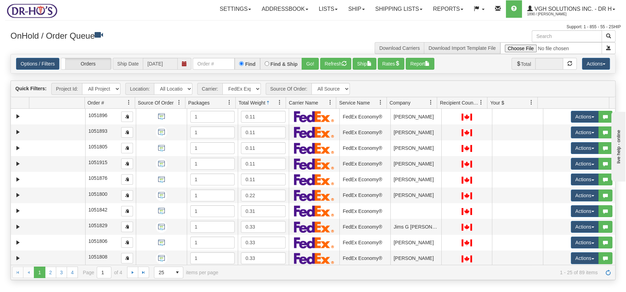
click at [278, 104] on span at bounding box center [280, 103] width 6 height 6
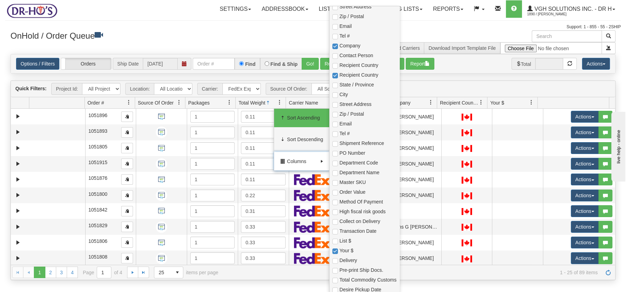
scroll to position [171, 0]
click at [335, 181] on input "checkbox" at bounding box center [335, 183] width 6 height 6
checkbox input "true"
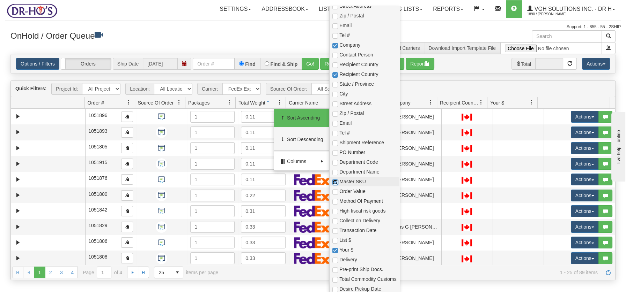
checkbox input "true"
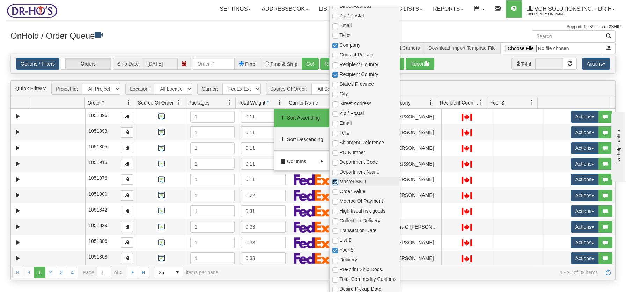
checkbox input "true"
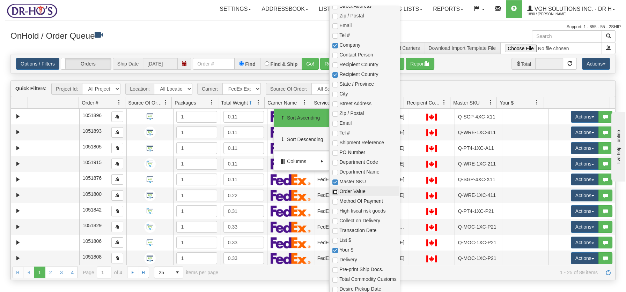
click at [335, 192] on input "checkbox" at bounding box center [335, 192] width 6 height 6
checkbox input "true"
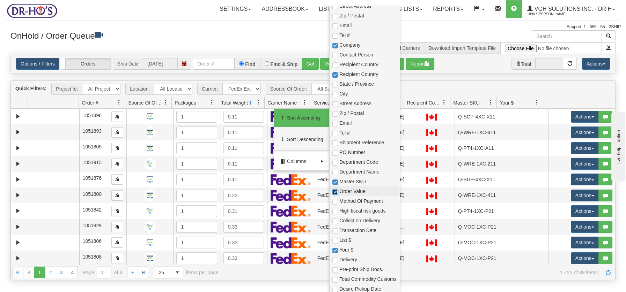
checkbox input "true"
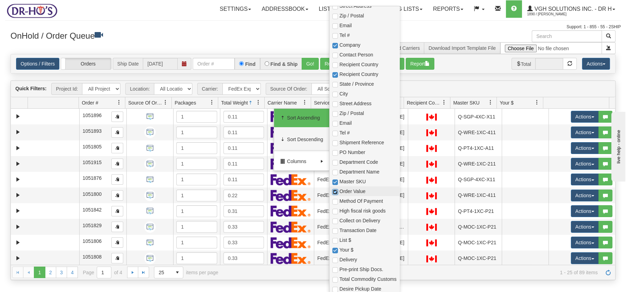
checkbox input "true"
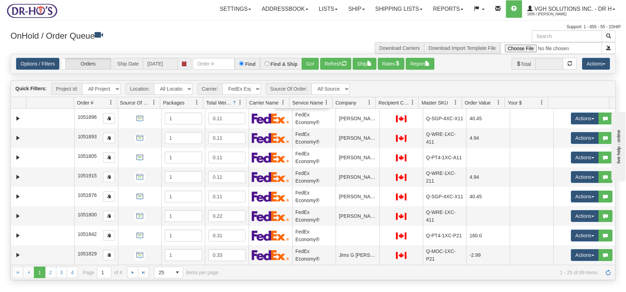
click at [218, 35] on h3 "OnHold / Order Queue" at bounding box center [158, 35] width 297 height 10
click at [178, 274] on span "select" at bounding box center [177, 272] width 11 height 11
click at [162, 261] on span "100" at bounding box center [161, 261] width 8 height 7
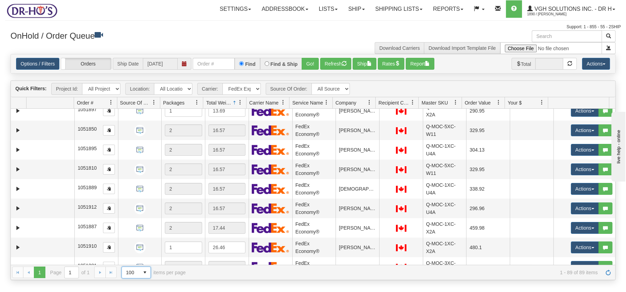
scroll to position [1582, 0]
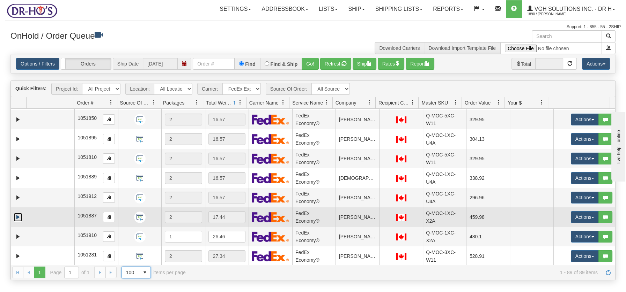
click at [15, 213] on link "Expand" at bounding box center [18, 217] width 9 height 9
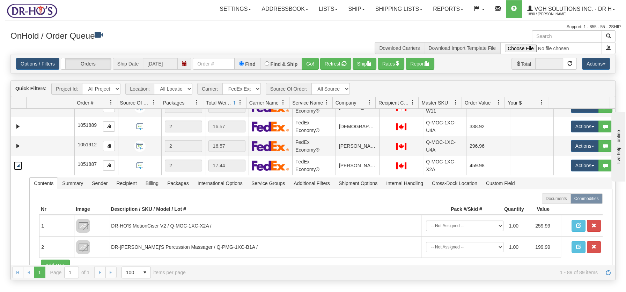
scroll to position [1690, 0]
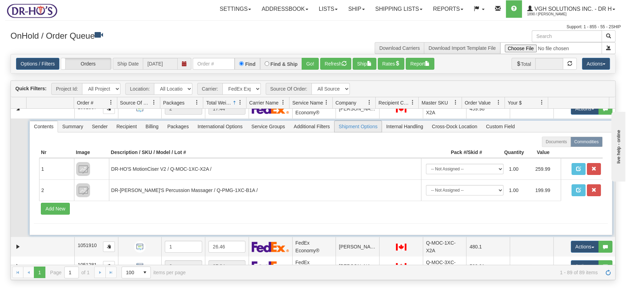
click at [365, 123] on span "Shipment Options" at bounding box center [357, 126] width 47 height 11
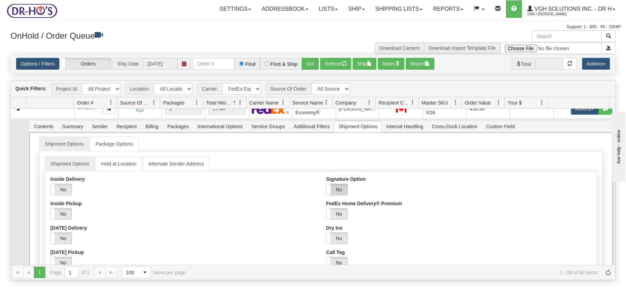
click at [335, 189] on label "No" at bounding box center [336, 189] width 21 height 11
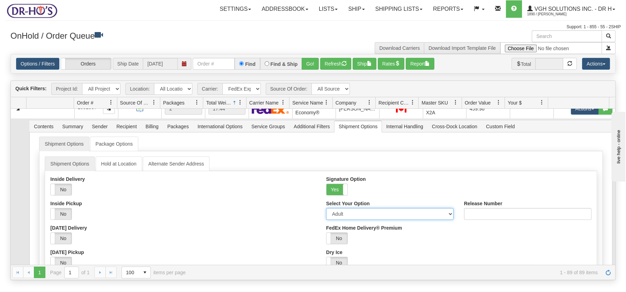
click at [445, 213] on select "Adult Direct Indirect No Signature Required Service Default" at bounding box center [389, 214] width 127 height 12
select select "2"
click at [326, 208] on select "Adult Direct Indirect No Signature Required Service Default" at bounding box center [389, 214] width 127 height 12
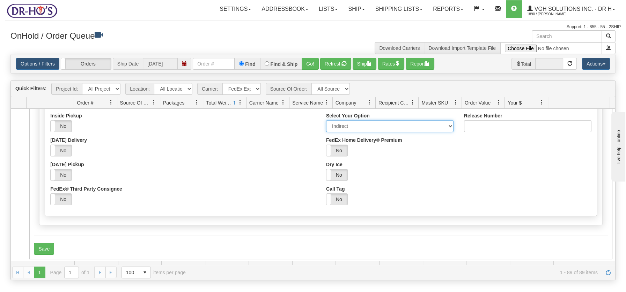
scroll to position [1783, 0]
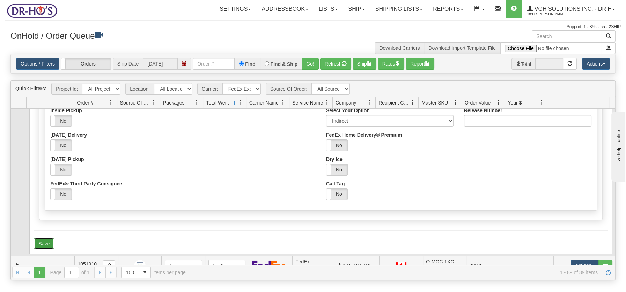
click at [45, 241] on button "Save" at bounding box center [44, 244] width 20 height 12
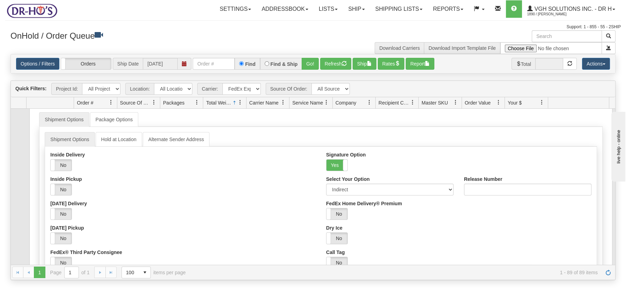
scroll to position [1620, 0]
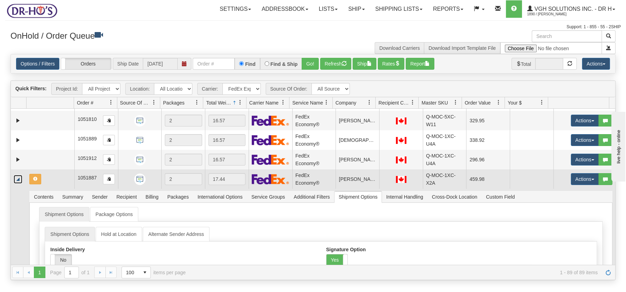
click at [19, 180] on link "Collapse" at bounding box center [18, 179] width 9 height 9
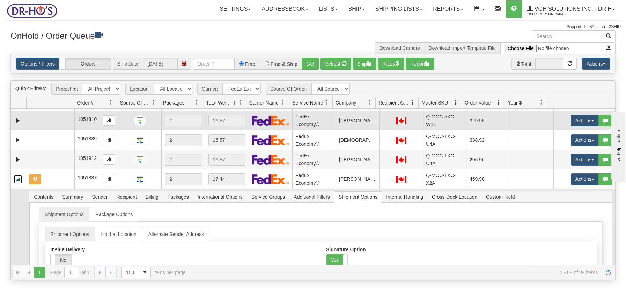
scroll to position [1582, 0]
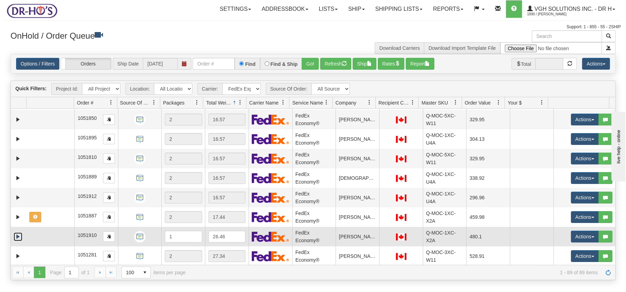
click at [16, 234] on link "Expand" at bounding box center [18, 237] width 9 height 9
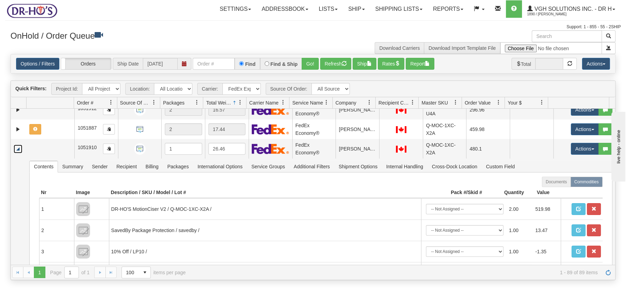
scroll to position [1690, 0]
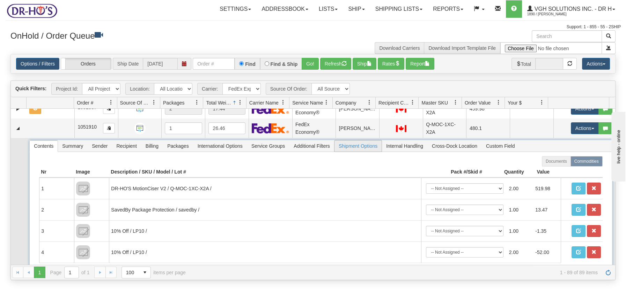
click at [353, 143] on span "Shipment Options" at bounding box center [357, 146] width 47 height 11
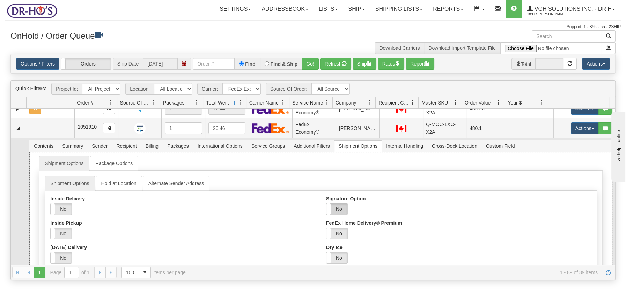
click at [336, 208] on label "No" at bounding box center [336, 209] width 21 height 11
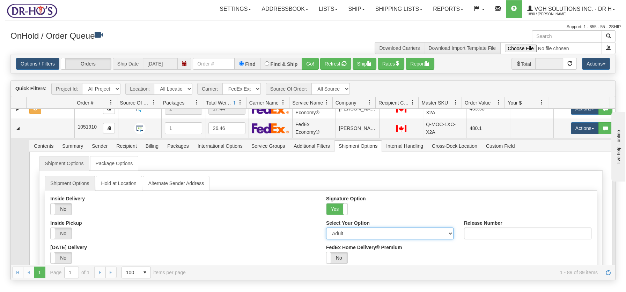
drag, startPoint x: 444, startPoint y: 232, endPoint x: 432, endPoint y: 233, distance: 12.7
click at [444, 232] on select "Adult Direct Indirect No Signature Required Service Default" at bounding box center [389, 234] width 127 height 12
select select "2"
click at [326, 228] on select "Adult Direct Indirect No Signature Required Service Default" at bounding box center [389, 234] width 127 height 12
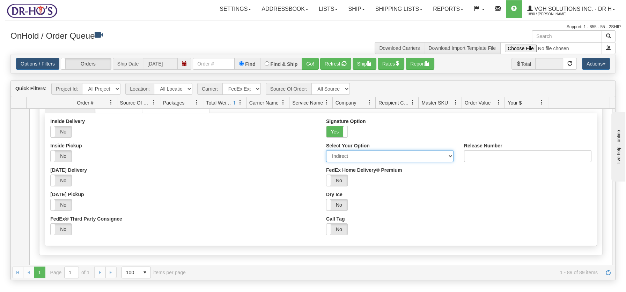
scroll to position [1778, 0]
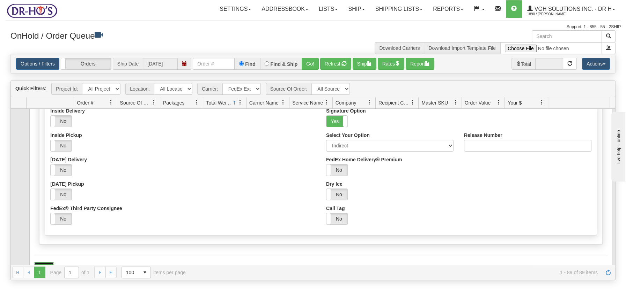
click at [50, 263] on button "Save" at bounding box center [44, 269] width 20 height 12
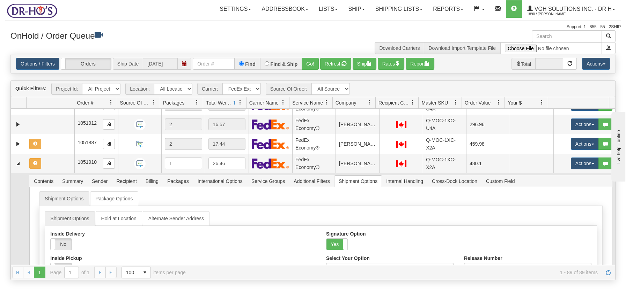
scroll to position [1651, 0]
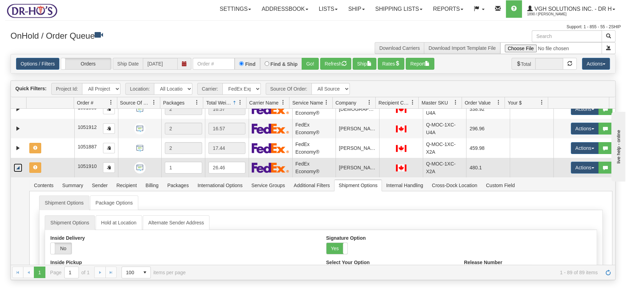
click at [18, 167] on link "Collapse" at bounding box center [18, 168] width 9 height 9
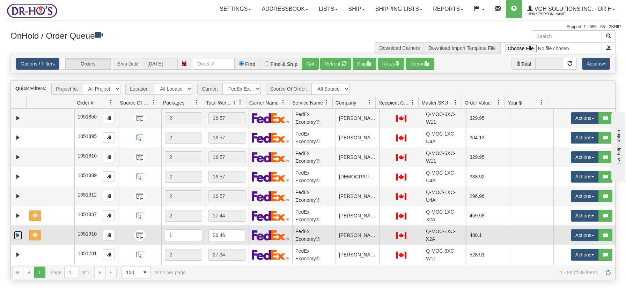
scroll to position [1582, 0]
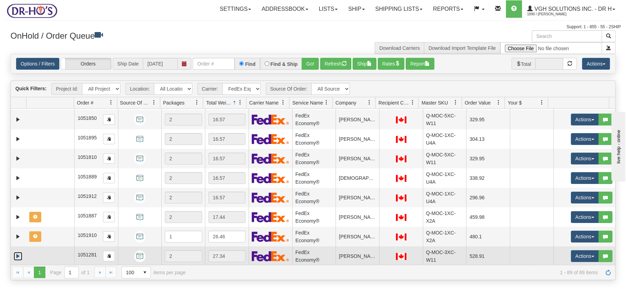
click at [19, 255] on link "Expand" at bounding box center [18, 256] width 9 height 9
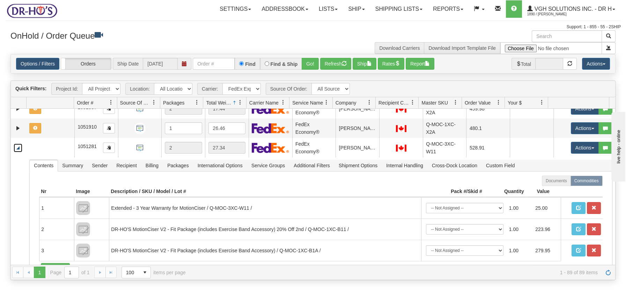
scroll to position [1721, 0]
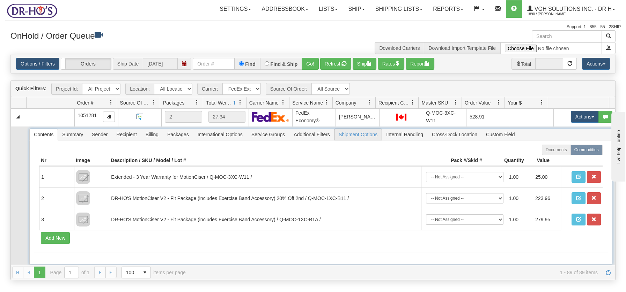
click at [347, 134] on span "Shipment Options" at bounding box center [357, 134] width 47 height 11
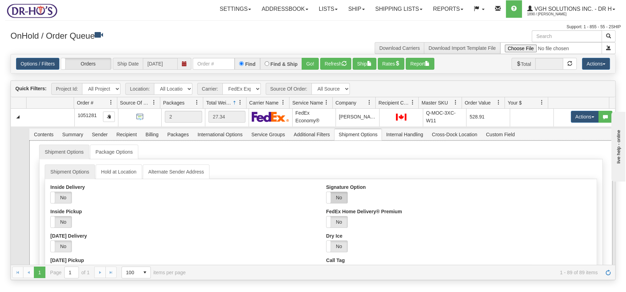
click at [339, 196] on label "No" at bounding box center [336, 197] width 21 height 11
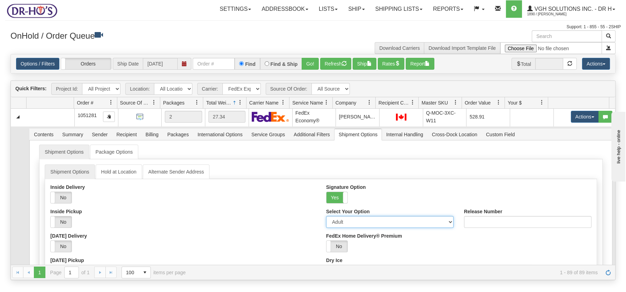
click at [444, 221] on select "Adult Direct Indirect No Signature Required Service Default" at bounding box center [389, 222] width 127 height 12
select select "2"
click at [326, 216] on select "Adult Direct Indirect No Signature Required Service Default" at bounding box center [389, 222] width 127 height 12
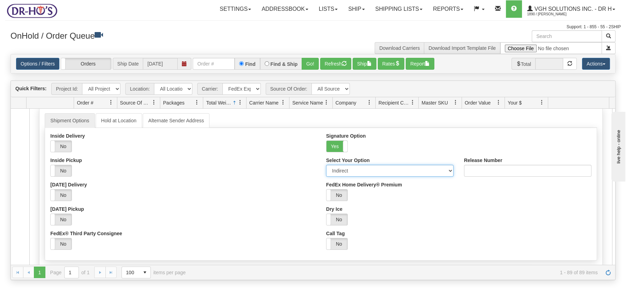
scroll to position [1810, 0]
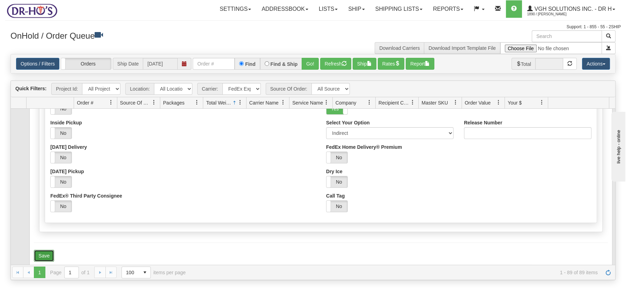
click at [46, 251] on button "Save" at bounding box center [44, 256] width 20 height 12
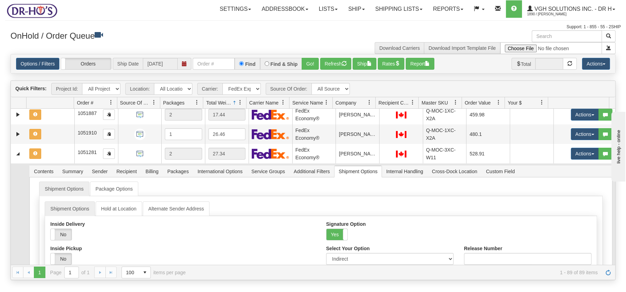
scroll to position [1680, 0]
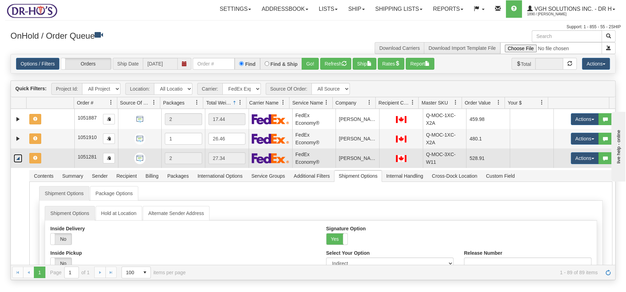
click at [18, 158] on link "Collapse" at bounding box center [18, 158] width 9 height 9
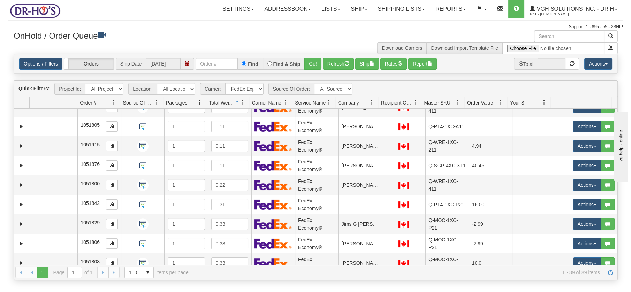
scroll to position [0, 0]
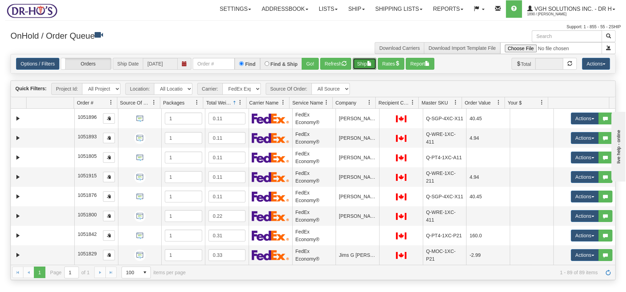
click at [371, 65] on span "button" at bounding box center [369, 63] width 5 height 5
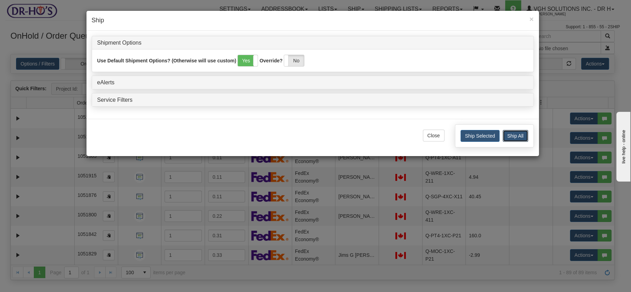
drag, startPoint x: 510, startPoint y: 136, endPoint x: 509, endPoint y: 154, distance: 18.2
click at [510, 135] on button "Ship All" at bounding box center [515, 136] width 25 height 12
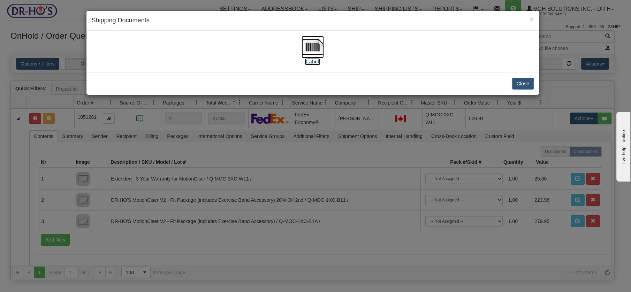
click at [313, 43] on img at bounding box center [313, 47] width 22 height 22
click at [524, 84] on button "Close" at bounding box center [524, 84] width 22 height 12
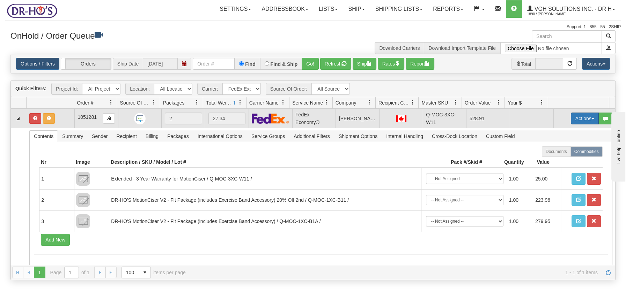
click at [584, 118] on button "Actions" at bounding box center [584, 119] width 28 height 12
click at [558, 133] on span "Open" at bounding box center [557, 132] width 17 height 6
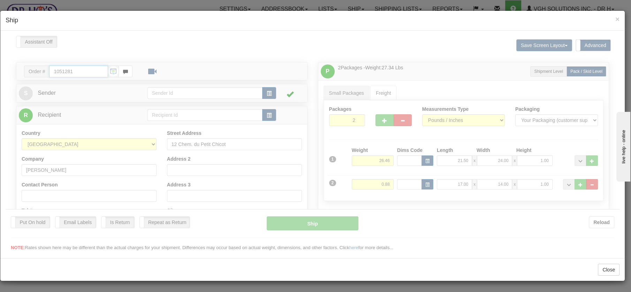
type input "20"
type input "09:00"
type input "16:00"
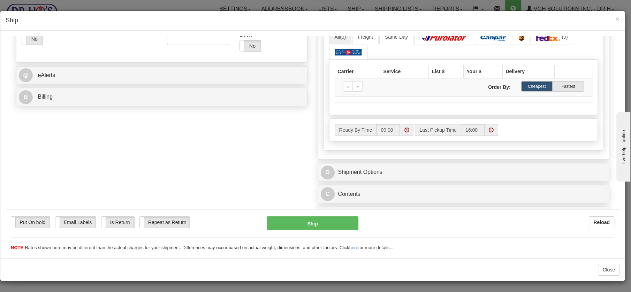
scroll to position [271, 0]
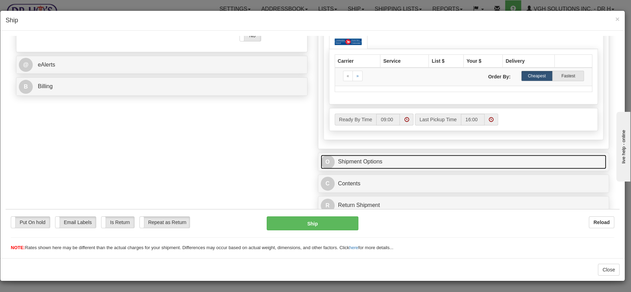
click at [351, 163] on link "O Shipment Options" at bounding box center [464, 162] width 286 height 14
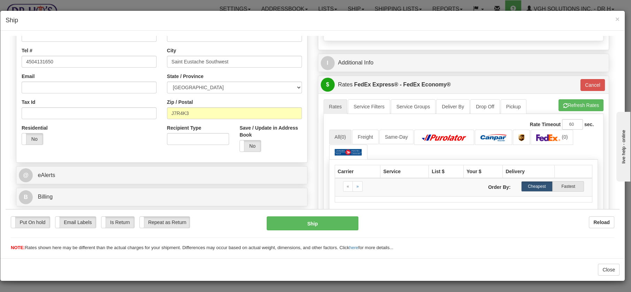
scroll to position [166, 0]
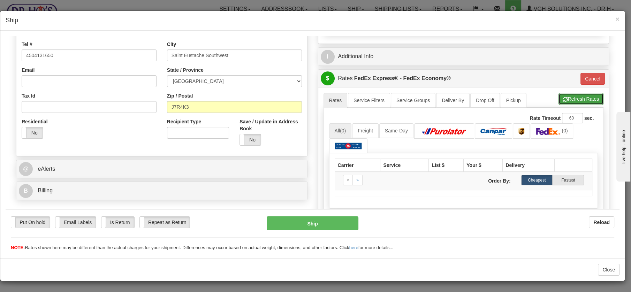
click at [571, 97] on button "Refresh Rates" at bounding box center [581, 99] width 45 height 12
type input "20"
click at [581, 74] on button "Cancel" at bounding box center [593, 79] width 24 height 12
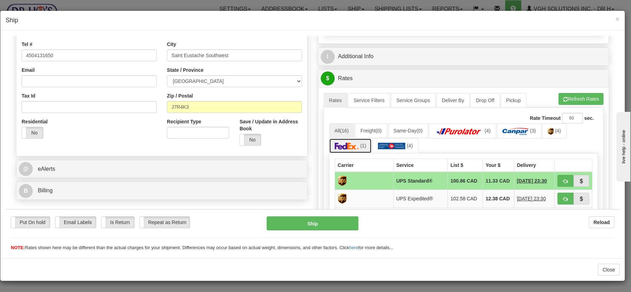
click at [352, 147] on img at bounding box center [347, 145] width 24 height 7
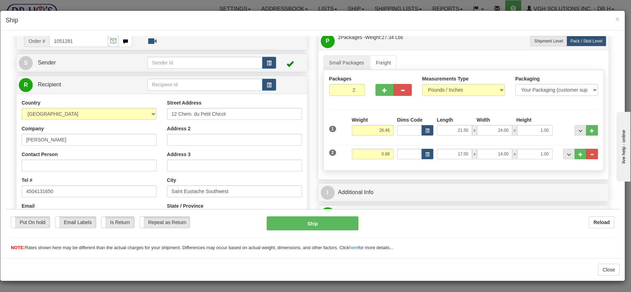
scroll to position [29, 0]
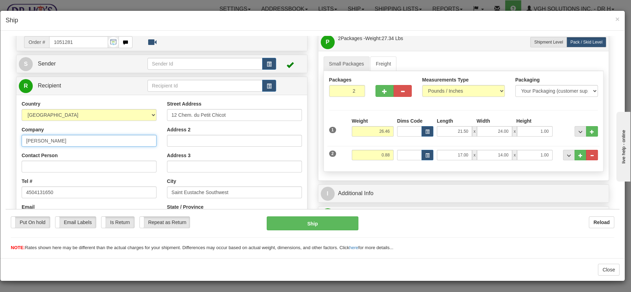
drag, startPoint x: 79, startPoint y: 140, endPoint x: 0, endPoint y: 133, distance: 79.1
click at [6, 133] on html "Please wait... Attention! Ok Add to Bidding... Preview Custom Documents Preview…" at bounding box center [313, 114] width 614 height 216
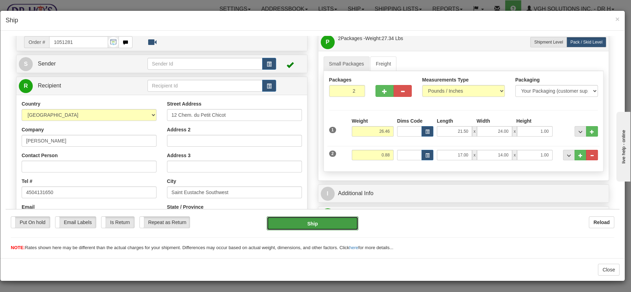
click at [312, 223] on button "Ship" at bounding box center [313, 223] width 92 height 14
type input "92"
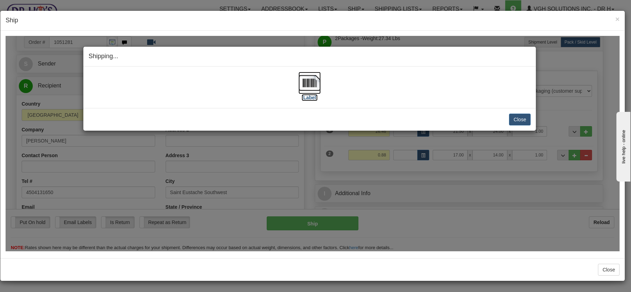
click at [311, 76] on img at bounding box center [310, 83] width 22 height 22
click at [516, 116] on button "Close" at bounding box center [520, 119] width 22 height 12
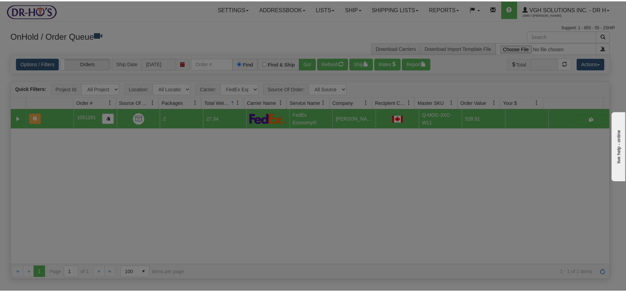
scroll to position [0, 0]
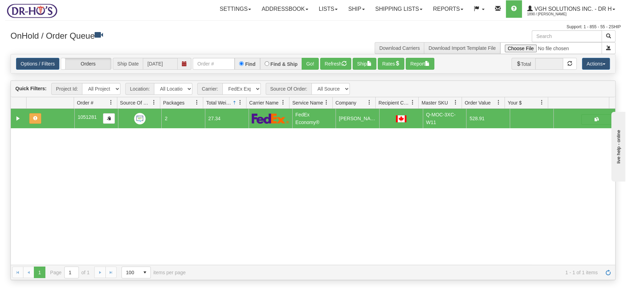
click at [345, 56] on div "Options / Filters Group Shipments Orders Ship Date 09/30/2025 Find Find & Ship …" at bounding box center [313, 63] width 604 height 19
click at [342, 61] on span "button" at bounding box center [344, 63] width 5 height 5
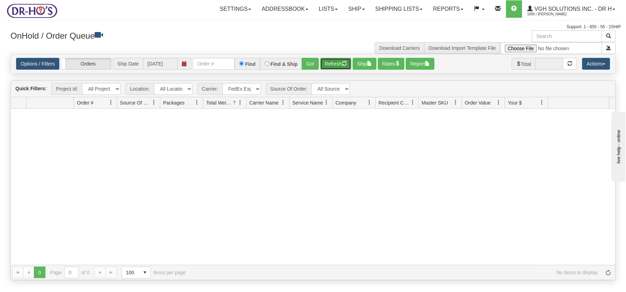
click at [338, 66] on button "Refresh" at bounding box center [335, 64] width 31 height 12
click at [400, 9] on link "Shipping lists" at bounding box center [399, 8] width 58 height 17
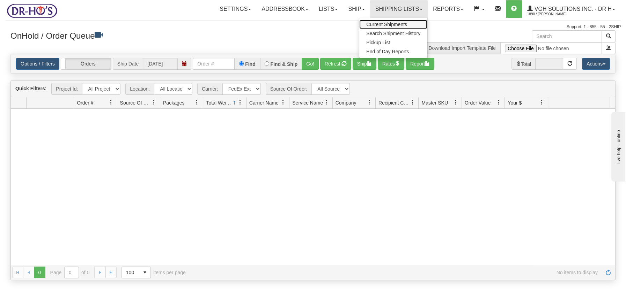
click at [393, 22] on span "Current Shipments" at bounding box center [386, 25] width 41 height 6
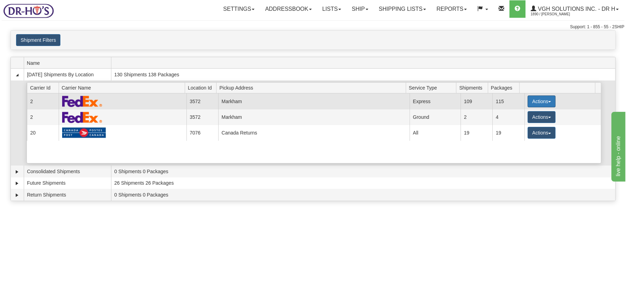
click at [547, 102] on button "Actions" at bounding box center [541, 102] width 28 height 12
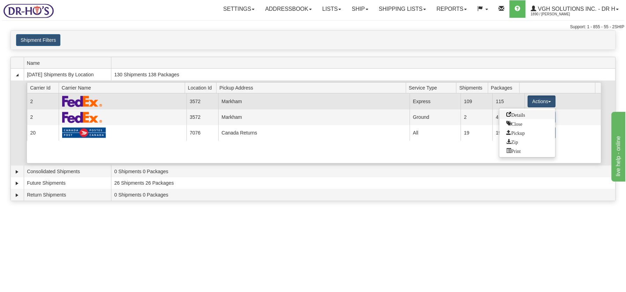
click at [516, 113] on span "Details" at bounding box center [515, 114] width 19 height 5
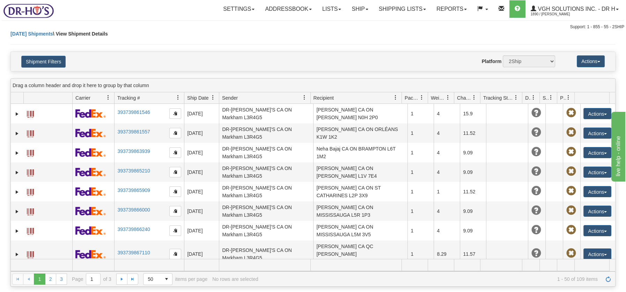
select select "3572"
select select "2"
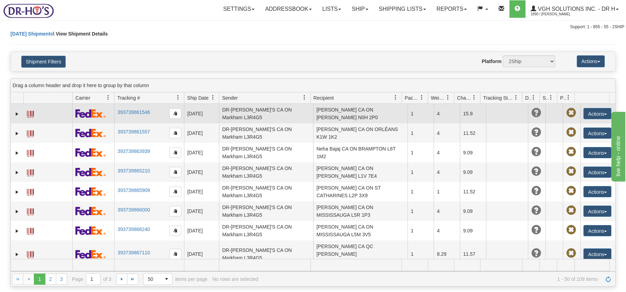
select select "20067"
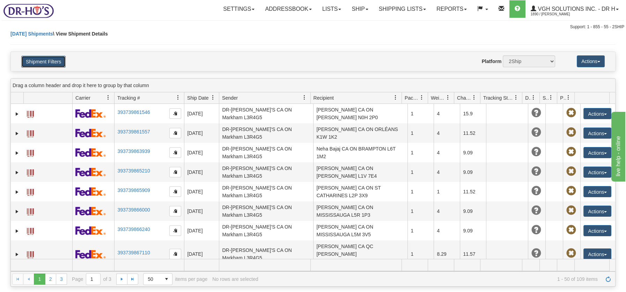
click at [36, 62] on button "Shipment Filters" at bounding box center [43, 62] width 44 height 12
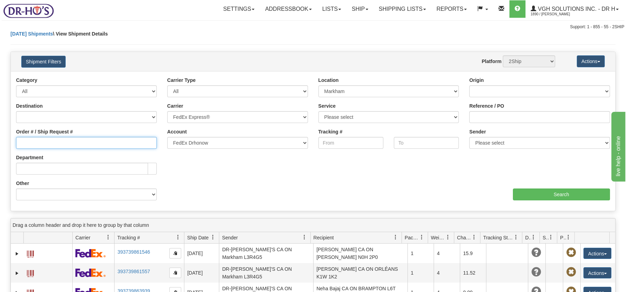
click at [37, 143] on input "Order # / Ship Request #" at bounding box center [86, 143] width 141 height 12
type input "1051774"
click at [553, 196] on input "Search" at bounding box center [561, 195] width 97 height 12
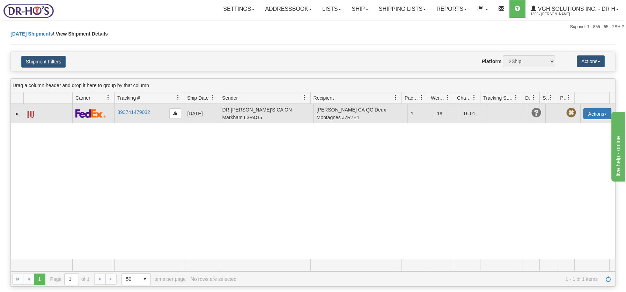
click at [604, 114] on span "button" at bounding box center [605, 114] width 3 height 1
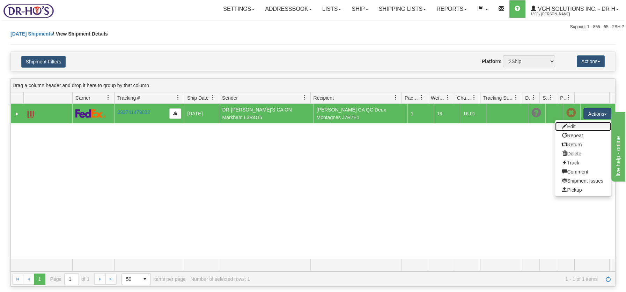
click at [570, 126] on link "Edit" at bounding box center [583, 126] width 56 height 9
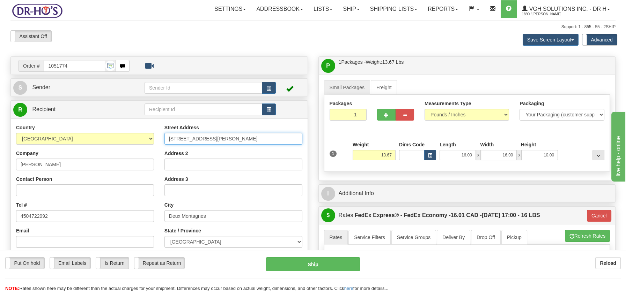
drag, startPoint x: 165, startPoint y: 137, endPoint x: 254, endPoint y: 142, distance: 88.8
click at [254, 142] on input "[STREET_ADDRESS][PERSON_NAME]" at bounding box center [233, 139] width 138 height 12
paste input "1021 [PERSON_NAME]-É"
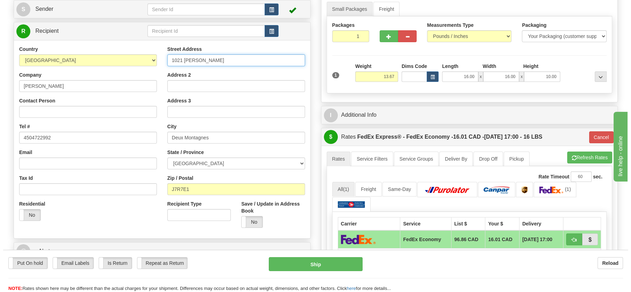
scroll to position [61, 0]
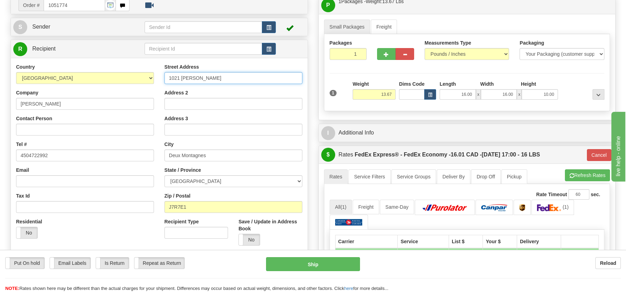
type input "1021 [PERSON_NAME]"
drag, startPoint x: 54, startPoint y: 104, endPoint x: 1, endPoint y: 99, distance: 52.9
click at [1, 99] on div "Toggle navigation Settings Shipping Preferences Fields Preferences New" at bounding box center [313, 195] width 626 height 513
click at [321, 269] on button "Ship" at bounding box center [313, 264] width 94 height 14
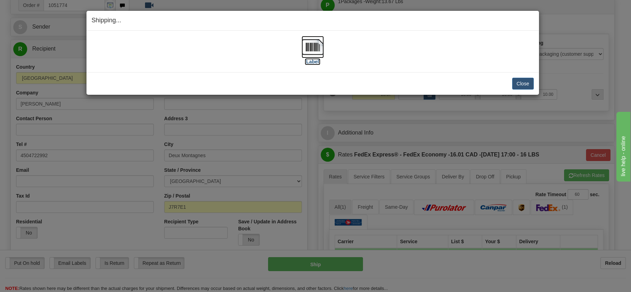
click at [313, 48] on img at bounding box center [313, 47] width 22 height 22
click at [526, 83] on button "Close" at bounding box center [524, 84] width 22 height 12
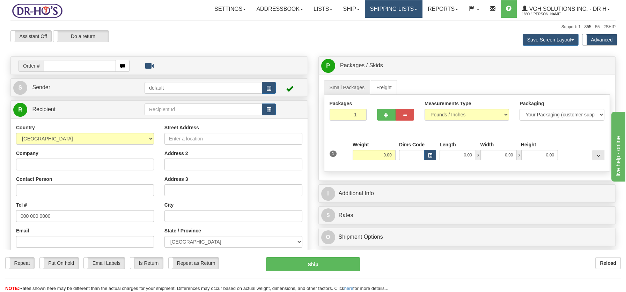
click at [386, 6] on link "Shipping lists" at bounding box center [394, 8] width 58 height 17
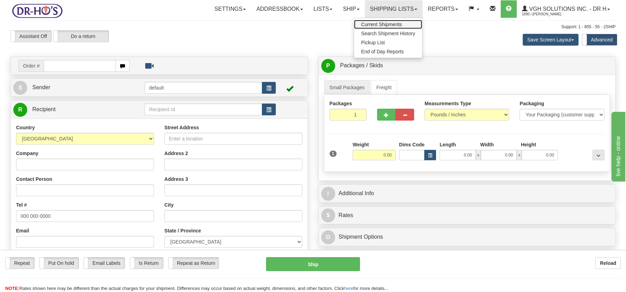
click at [384, 24] on span "Current Shipments" at bounding box center [381, 25] width 41 height 6
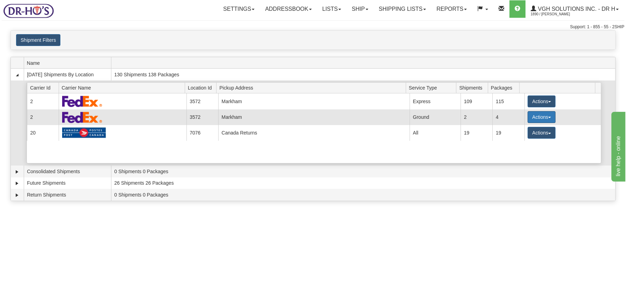
click at [548, 117] on span "button" at bounding box center [549, 117] width 3 height 1
click at [518, 130] on span "Details" at bounding box center [515, 130] width 19 height 5
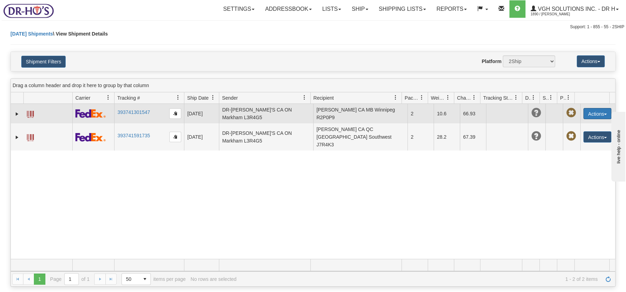
click at [601, 112] on button "Actions" at bounding box center [597, 113] width 28 height 11
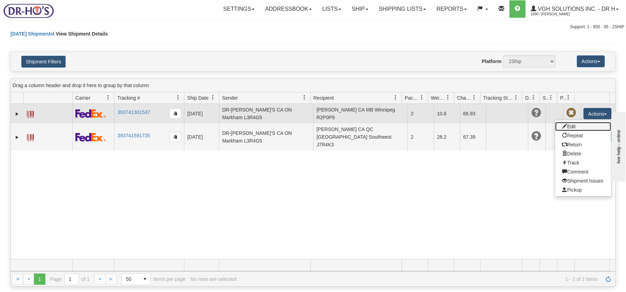
click at [568, 124] on link "Edit" at bounding box center [583, 126] width 56 height 9
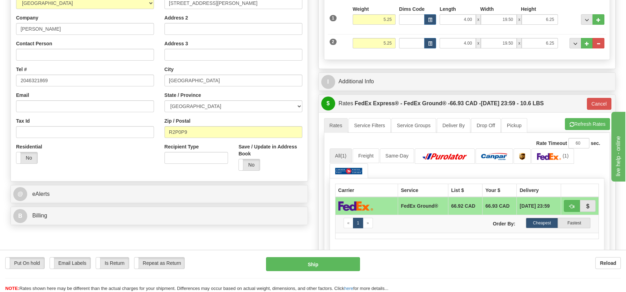
scroll to position [136, 0]
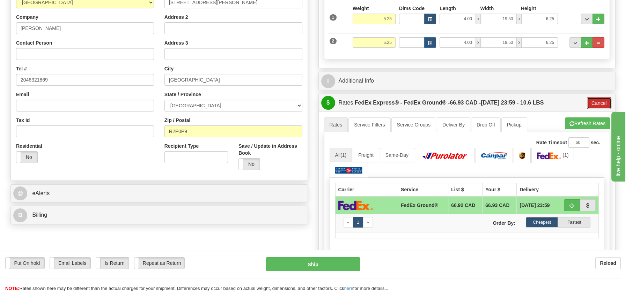
click at [592, 102] on button "Cancel" at bounding box center [598, 103] width 24 height 12
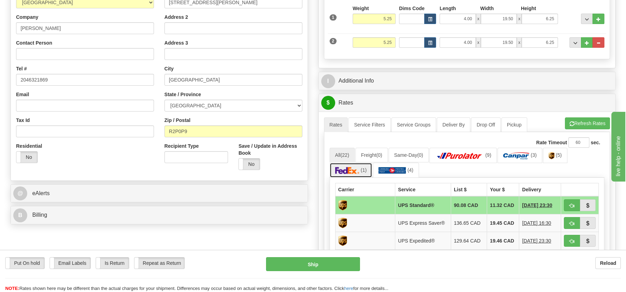
click at [352, 167] on img at bounding box center [347, 170] width 24 height 7
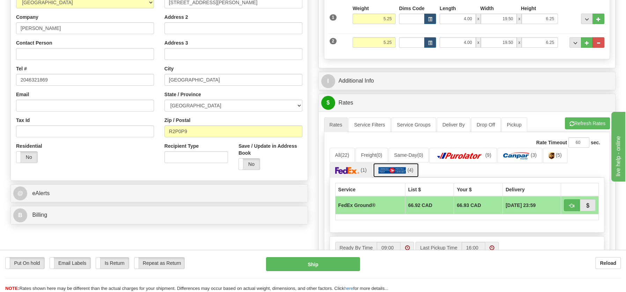
click at [397, 167] on img at bounding box center [392, 170] width 28 height 7
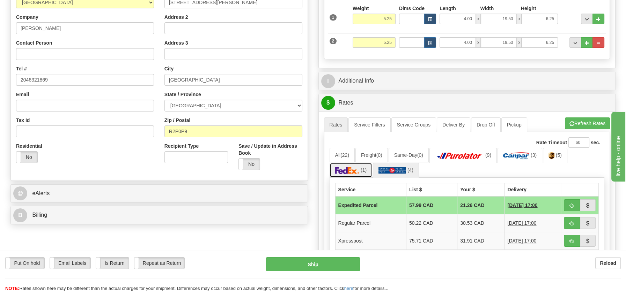
click at [347, 168] on img at bounding box center [347, 170] width 24 height 7
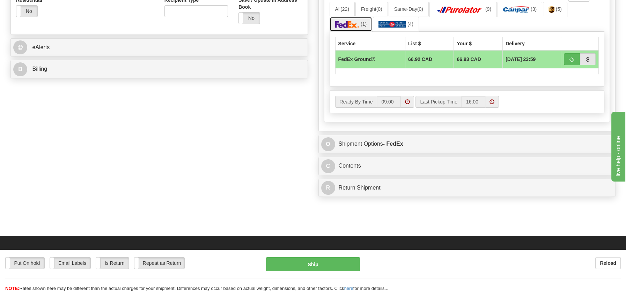
scroll to position [118, 0]
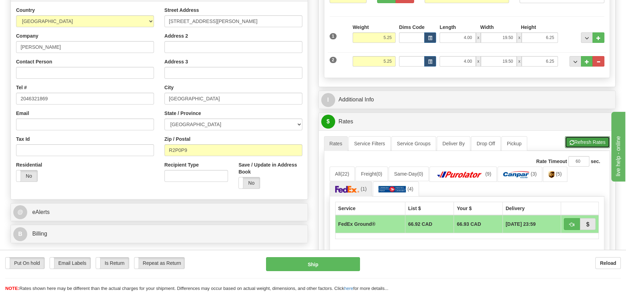
click at [589, 137] on button "Refresh Rates" at bounding box center [586, 142] width 45 height 12
click at [178, 150] on input "R2P0P9" at bounding box center [233, 150] width 138 height 12
click at [237, 78] on div "Street Address 72 Nicholson Crescent Address 2 Address 3 City Winnipeg State / …" at bounding box center [233, 101] width 148 height 188
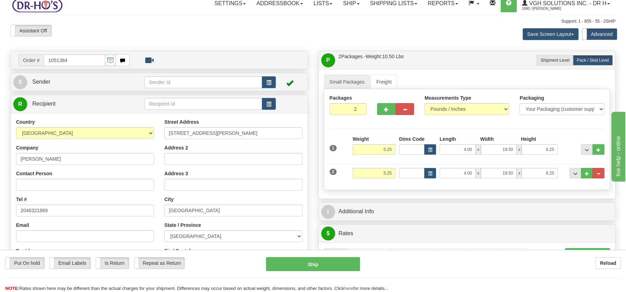
scroll to position [0, 0]
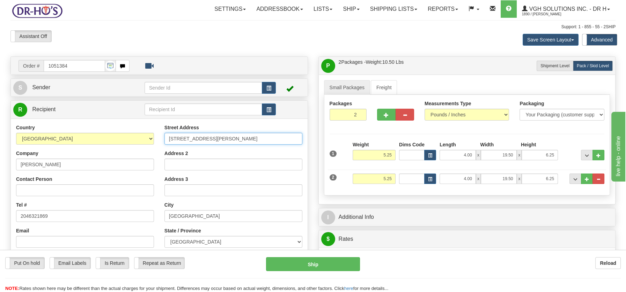
drag, startPoint x: 168, startPoint y: 139, endPoint x: 224, endPoint y: 137, distance: 55.5
click at [224, 137] on input "72 Nicholson Crescent" at bounding box center [233, 139] width 138 height 12
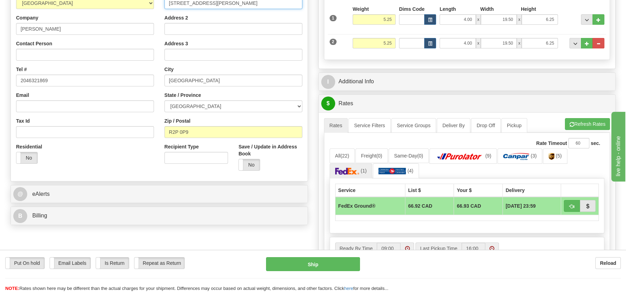
scroll to position [138, 0]
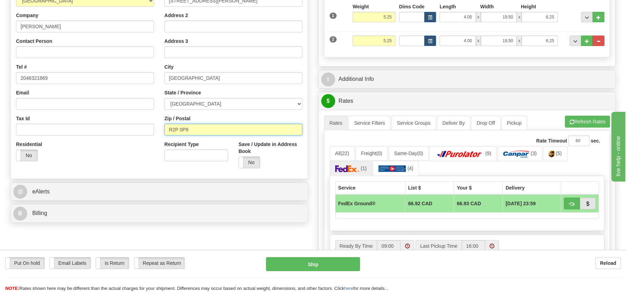
click at [180, 129] on input "R2P 0P9" at bounding box center [233, 130] width 138 height 12
type input "R2P0P9"
click at [484, 153] on img at bounding box center [459, 154] width 49 height 7
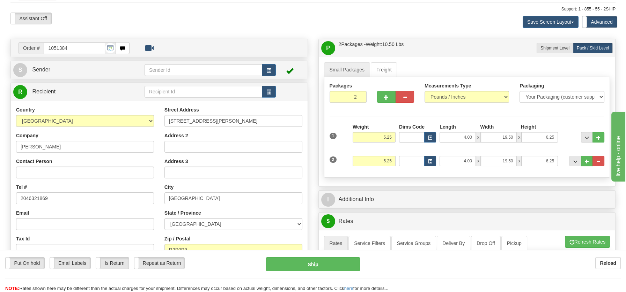
scroll to position [0, 0]
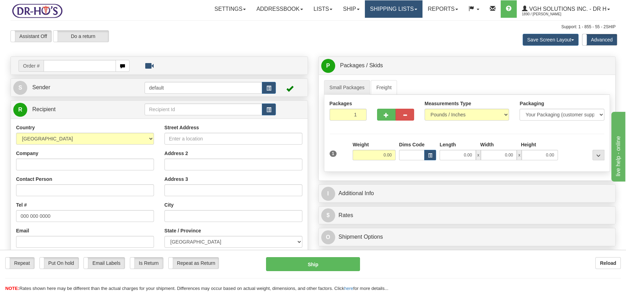
click at [396, 7] on link "Shipping lists" at bounding box center [394, 8] width 58 height 17
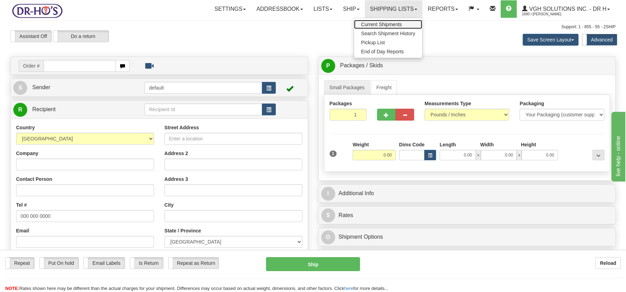
click at [395, 24] on span "Current Shipments" at bounding box center [381, 25] width 41 height 6
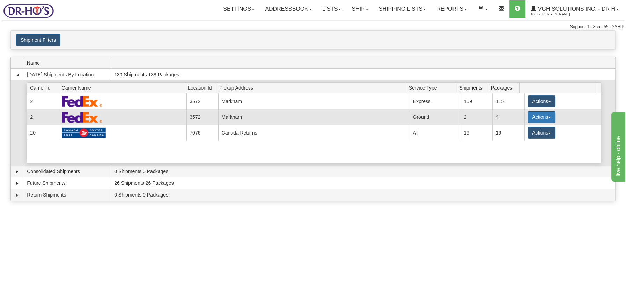
click at [548, 117] on span "button" at bounding box center [549, 117] width 3 height 1
click at [518, 130] on span "Details" at bounding box center [515, 130] width 19 height 5
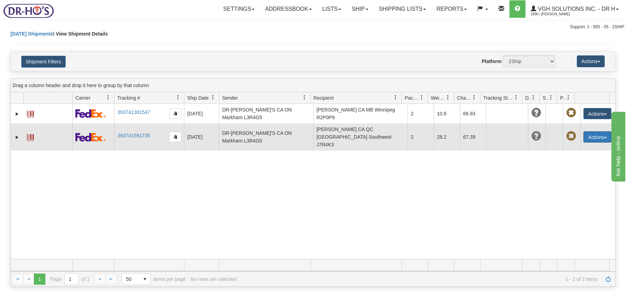
click at [602, 133] on button "Actions" at bounding box center [597, 137] width 28 height 11
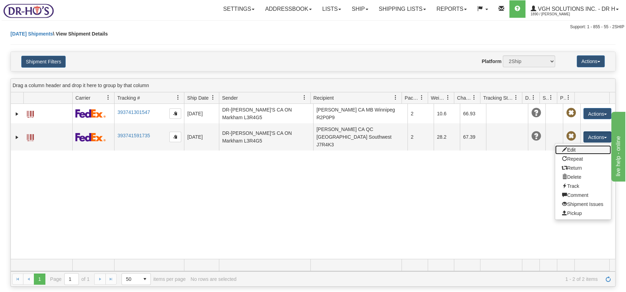
click at [568, 145] on link "Edit" at bounding box center [583, 149] width 56 height 9
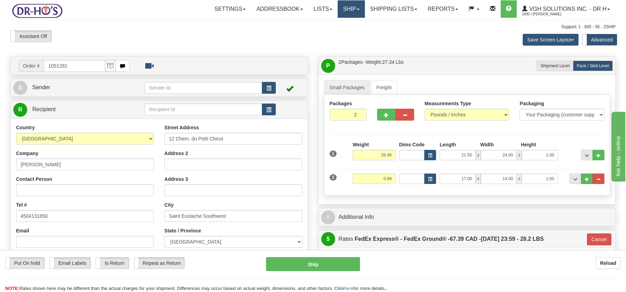
click at [344, 11] on link "Ship" at bounding box center [350, 8] width 27 height 17
click at [332, 33] on span "OnHold / Order Queue" at bounding box center [332, 34] width 49 height 6
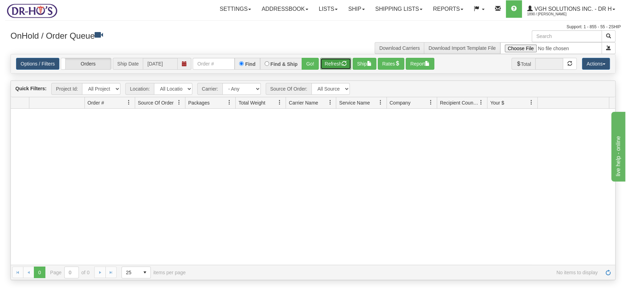
click at [337, 59] on button "Refresh" at bounding box center [335, 64] width 31 height 12
click at [329, 61] on button "Refresh" at bounding box center [335, 64] width 31 height 12
click at [43, 63] on link "Options / Filters" at bounding box center [37, 64] width 43 height 12
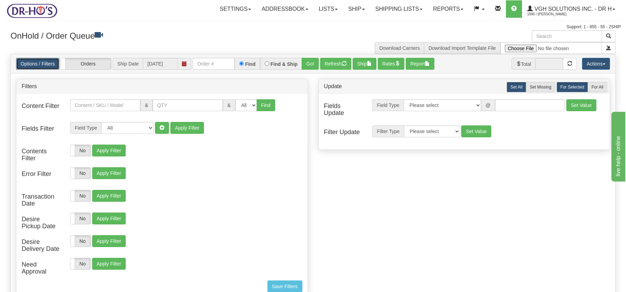
click at [42, 63] on link "Options / Filters" at bounding box center [37, 64] width 43 height 12
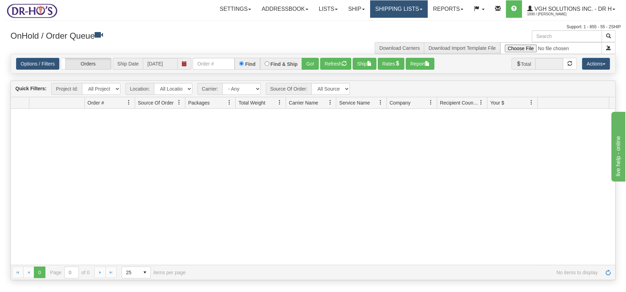
click at [411, 12] on link "Shipping lists" at bounding box center [399, 8] width 58 height 17
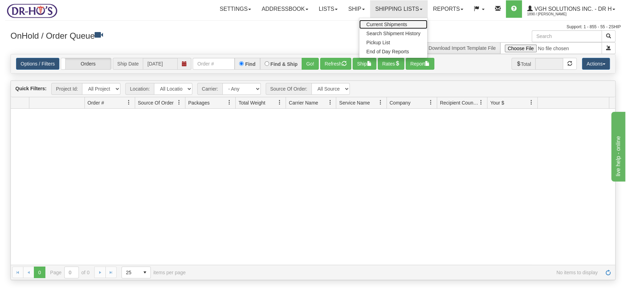
click at [403, 22] on span "Current Shipments" at bounding box center [386, 25] width 41 height 6
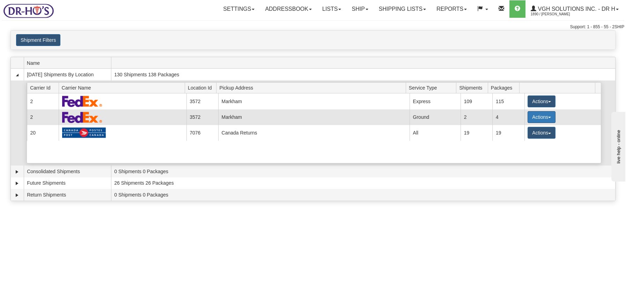
click at [548, 118] on span "button" at bounding box center [549, 117] width 3 height 1
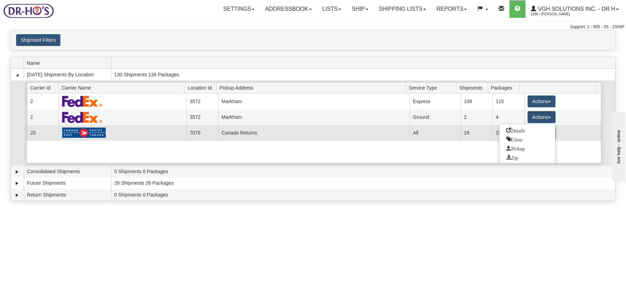
click at [522, 129] on span "Details" at bounding box center [515, 130] width 19 height 5
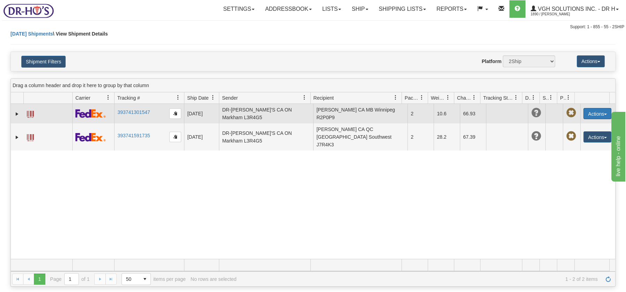
click at [599, 111] on button "Actions" at bounding box center [597, 113] width 28 height 11
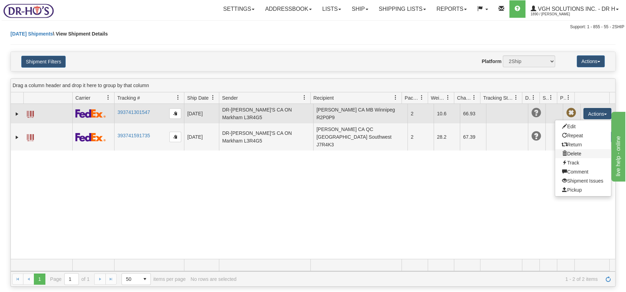
click at [568, 153] on link "Delete" at bounding box center [583, 153] width 56 height 9
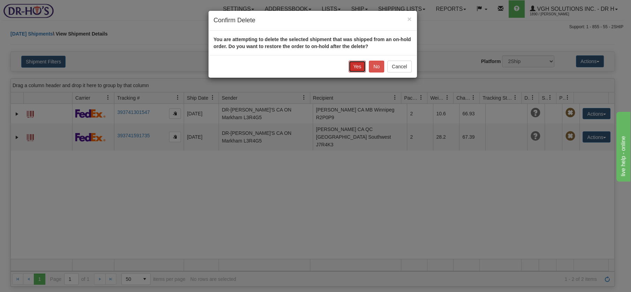
click at [358, 66] on button "Yes" at bounding box center [357, 67] width 17 height 12
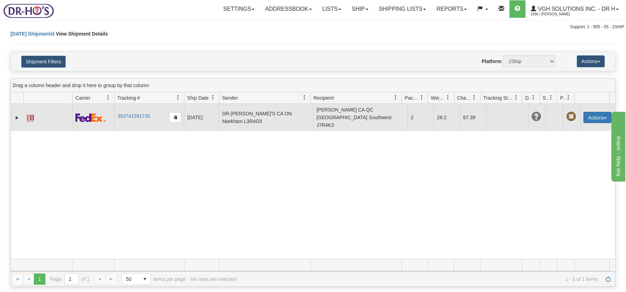
click at [604, 118] on span "button" at bounding box center [605, 118] width 3 height 1
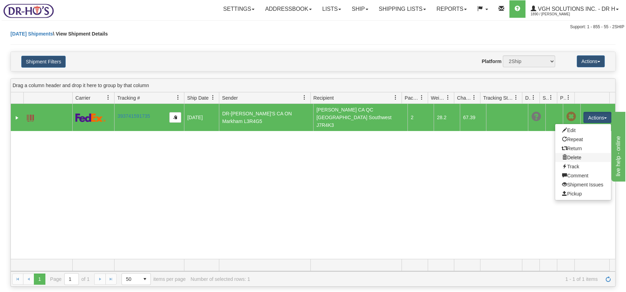
click at [571, 153] on link "Delete" at bounding box center [583, 157] width 56 height 9
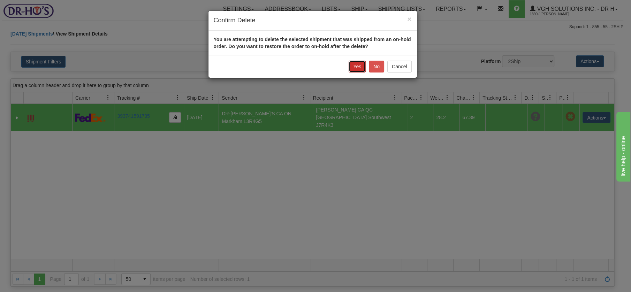
click at [360, 68] on button "Yes" at bounding box center [357, 67] width 17 height 12
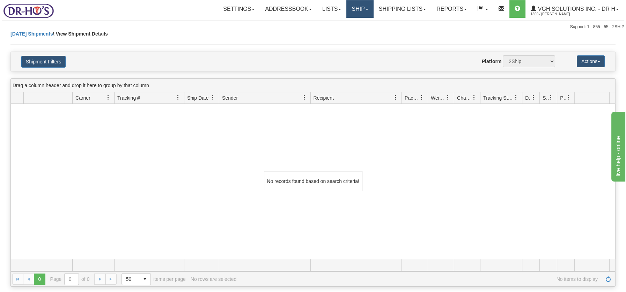
click at [350, 10] on link "Ship" at bounding box center [359, 8] width 27 height 17
click at [350, 33] on span "OnHold / Order Queue" at bounding box center [341, 34] width 49 height 6
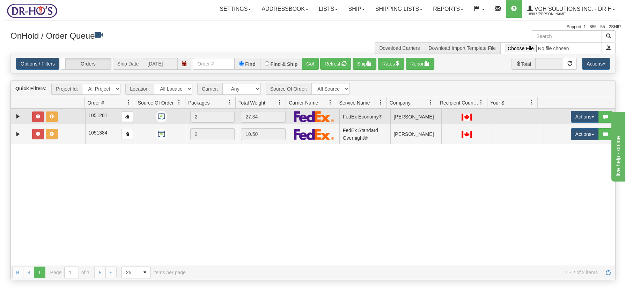
click at [30, 120] on td at bounding box center [57, 117] width 56 height 16
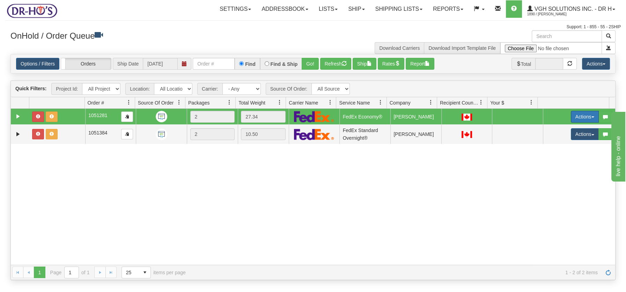
click at [584, 115] on button "Actions" at bounding box center [584, 117] width 28 height 12
click at [558, 165] on span "Delete" at bounding box center [558, 167] width 19 height 6
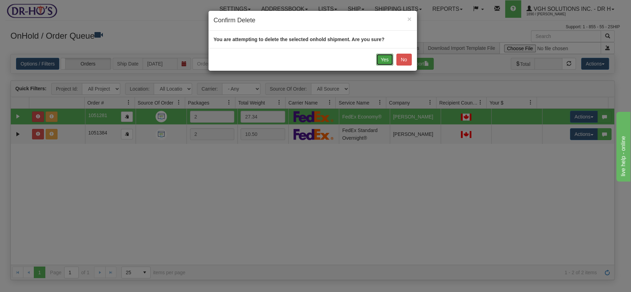
click at [380, 57] on button "Yes" at bounding box center [384, 60] width 17 height 12
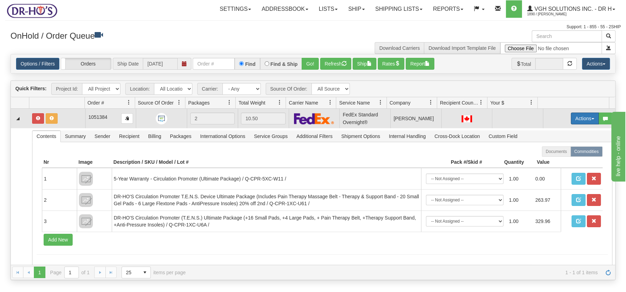
click at [591, 119] on span "button" at bounding box center [592, 118] width 3 height 1
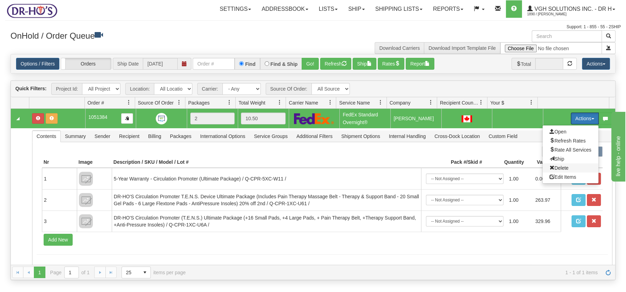
click at [555, 168] on span "Delete" at bounding box center [558, 168] width 19 height 6
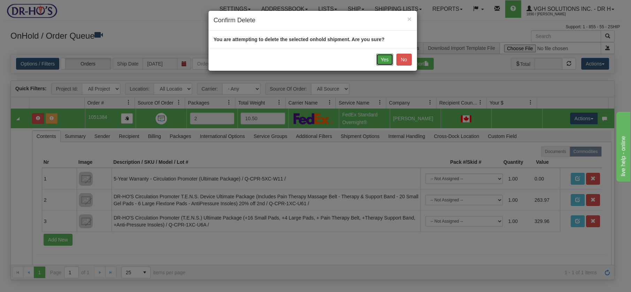
click at [386, 58] on button "Yes" at bounding box center [384, 60] width 17 height 12
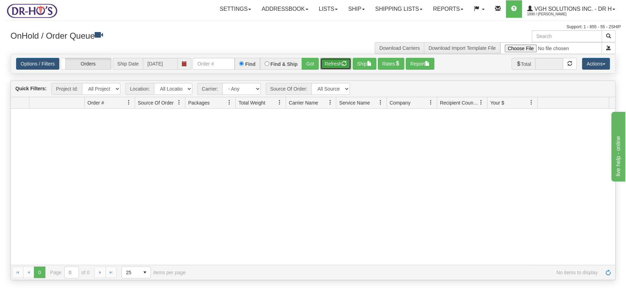
click at [334, 60] on button "Refresh" at bounding box center [335, 64] width 31 height 12
click at [394, 8] on link "Shipping lists" at bounding box center [399, 8] width 58 height 17
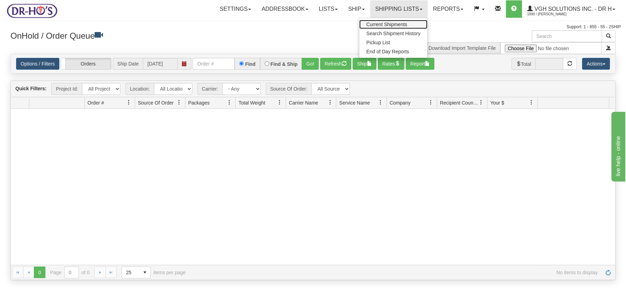
click at [394, 25] on span "Current Shipments" at bounding box center [386, 25] width 41 height 6
